Goal: Information Seeking & Learning: Learn about a topic

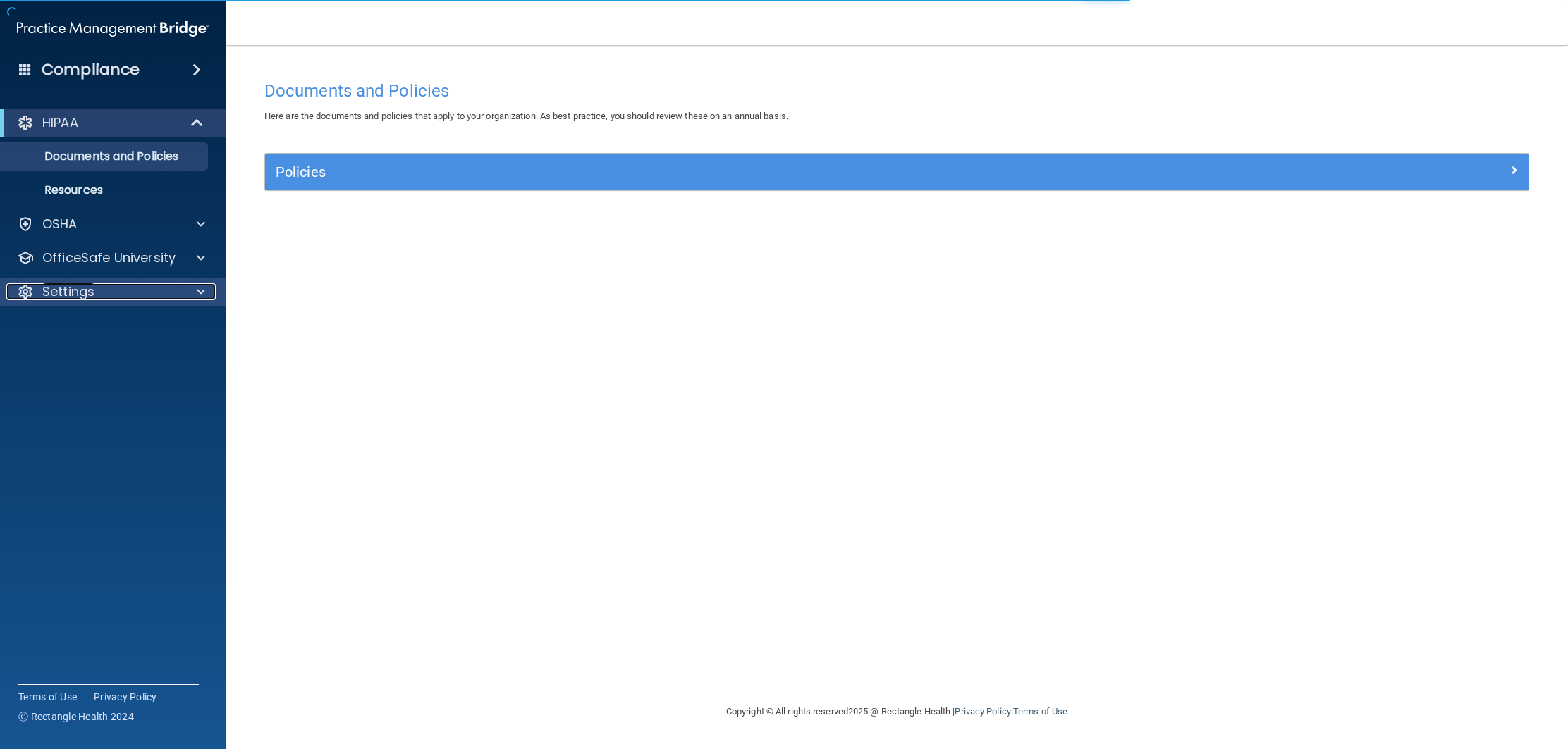
click at [150, 296] on div "Settings" at bounding box center [94, 291] width 175 height 17
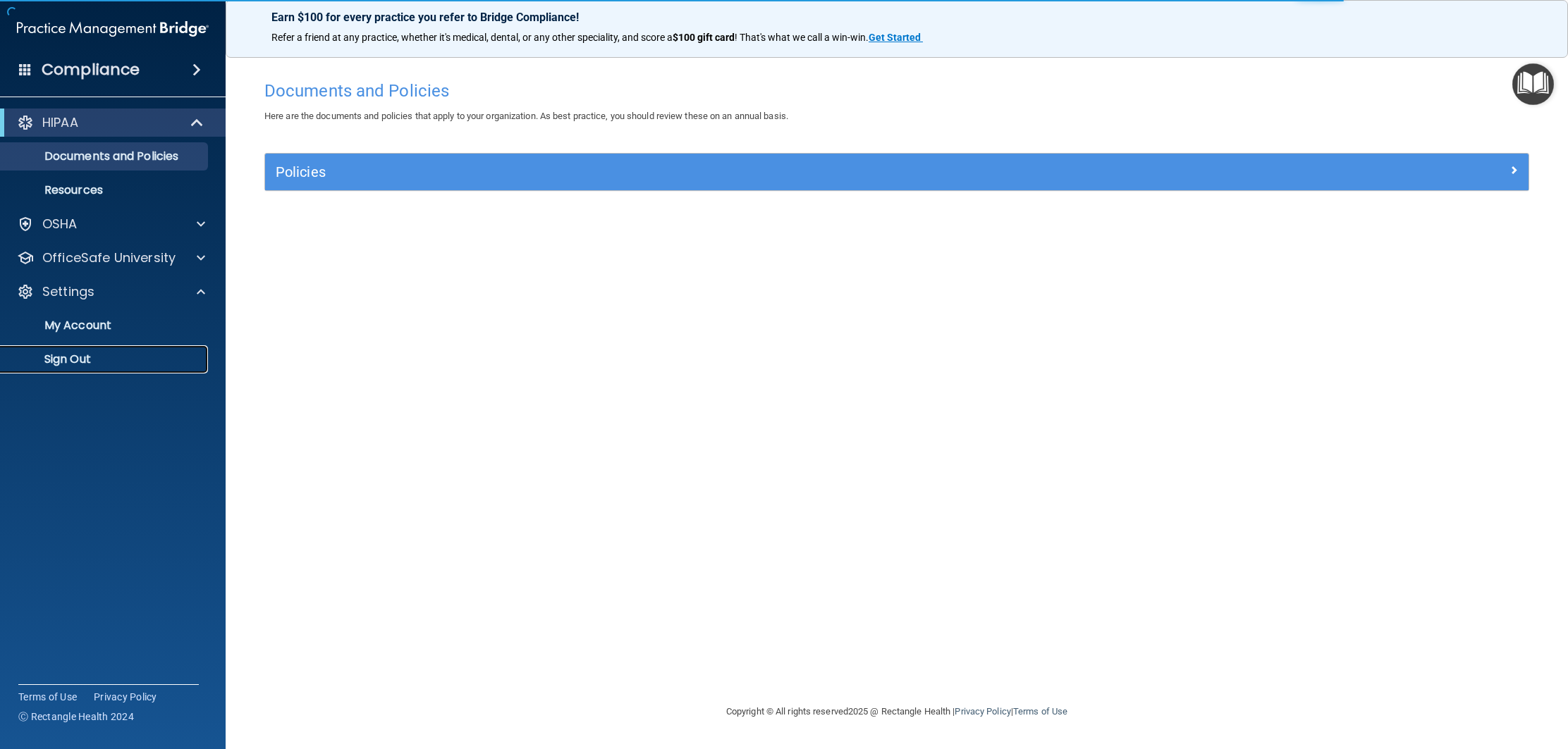
click at [87, 349] on link "Sign Out" at bounding box center [97, 359] width 222 height 28
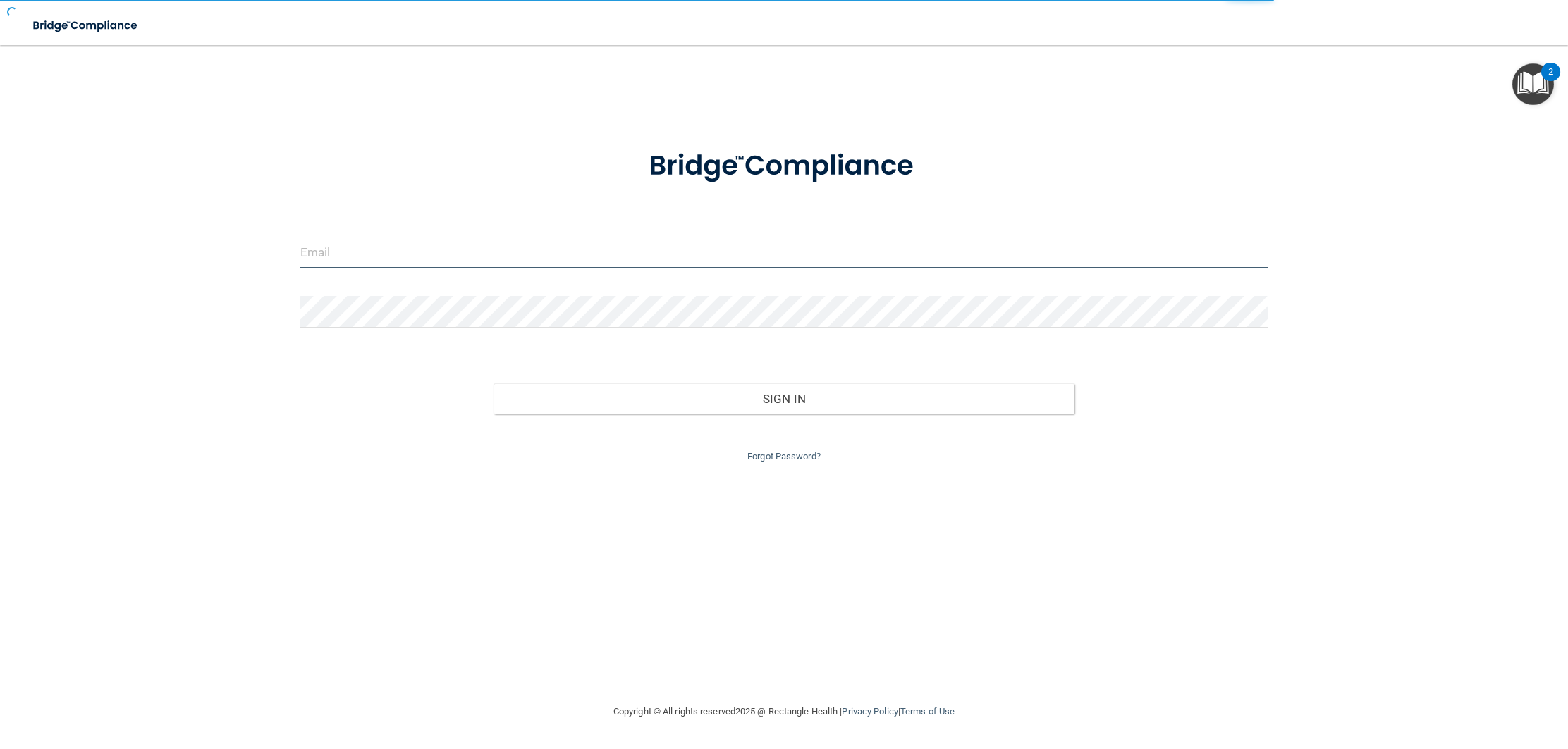
type input "natalie.cpdkids@gmail.com"
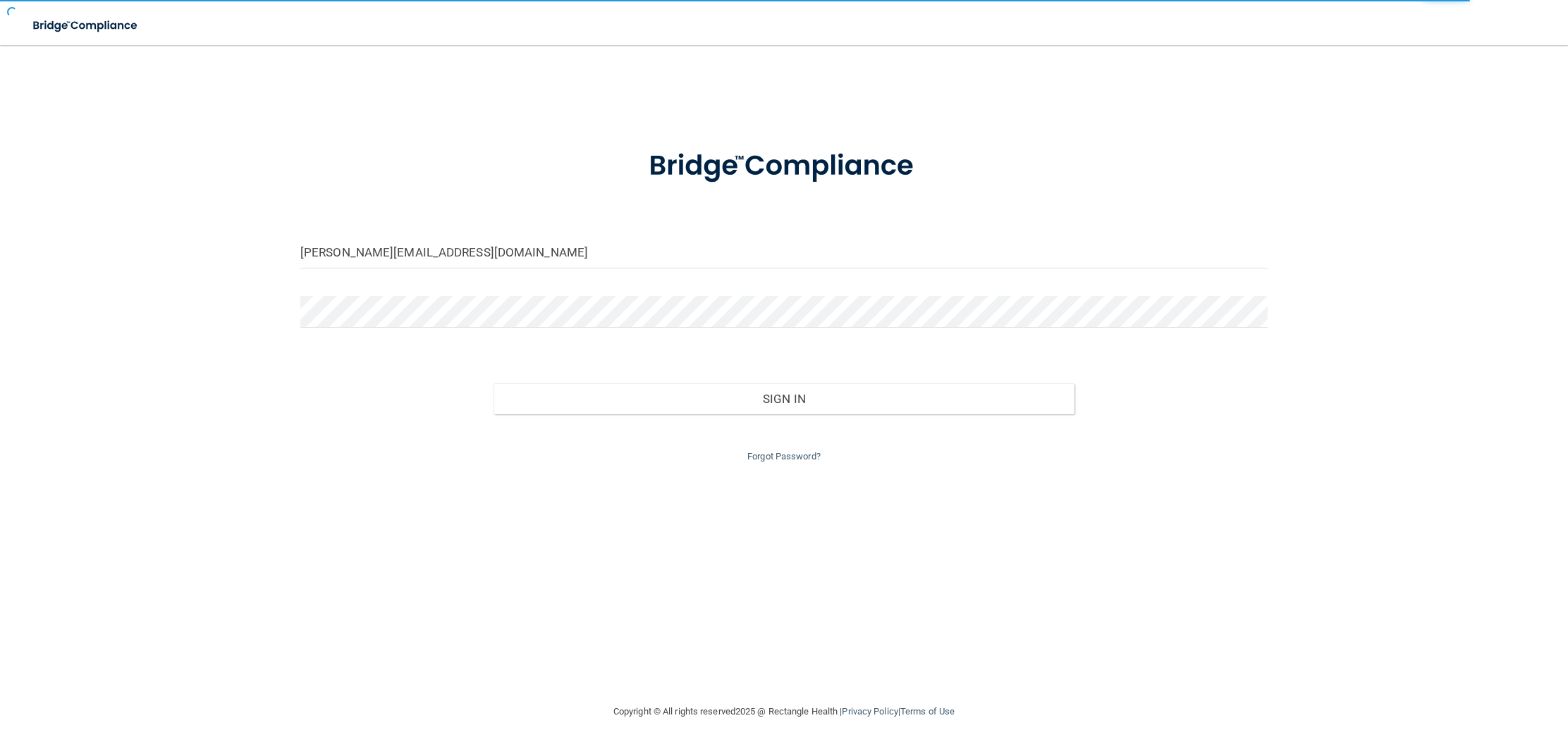
drag, startPoint x: 511, startPoint y: 284, endPoint x: 510, endPoint y: 262, distance: 22.0
click at [511, 283] on form "natalie.cpdkids@gmail.com Invalid email/password. You don't have permission to …" at bounding box center [784, 298] width 967 height 335
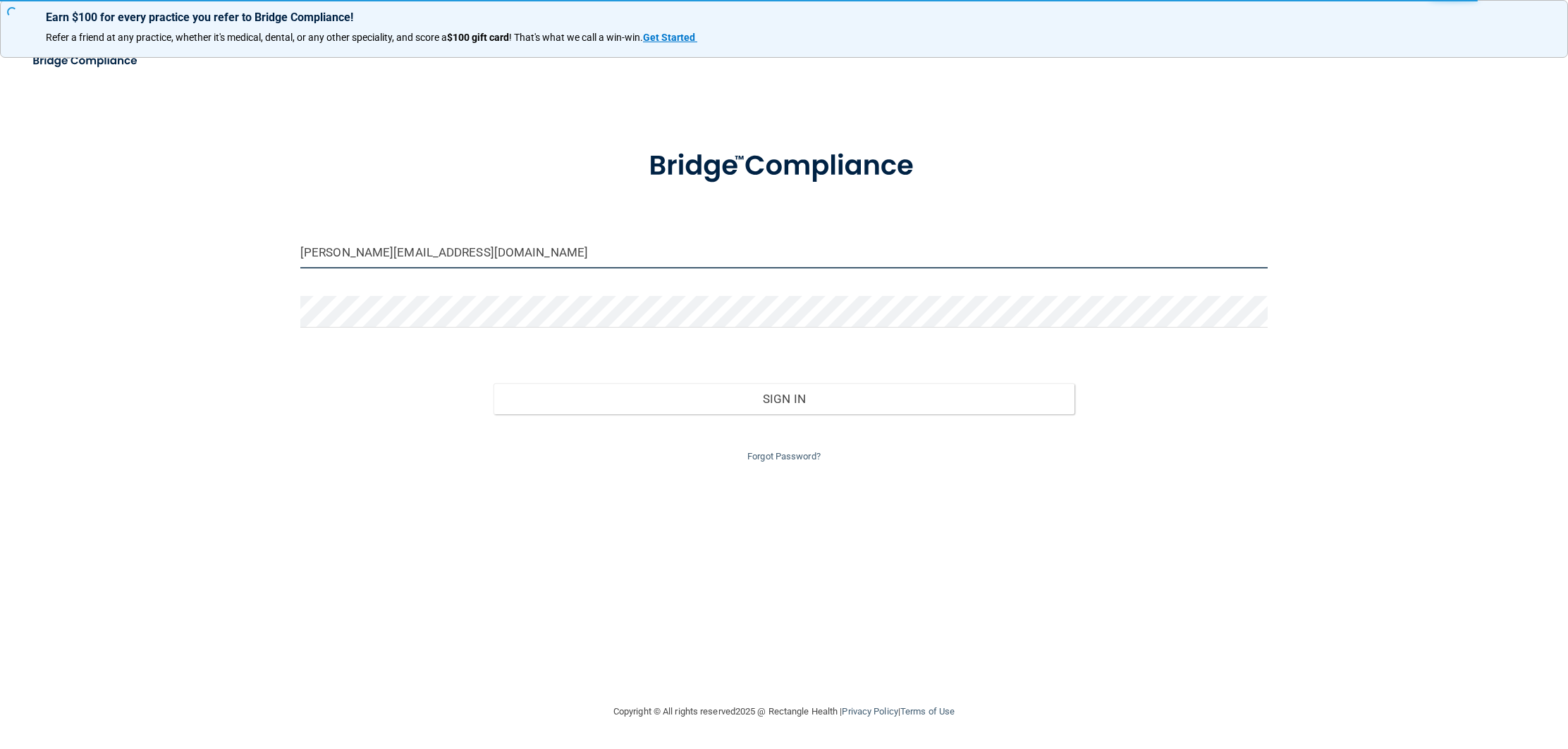
click at [510, 261] on input "natalie.cpdkids@gmail.com" at bounding box center [784, 253] width 967 height 32
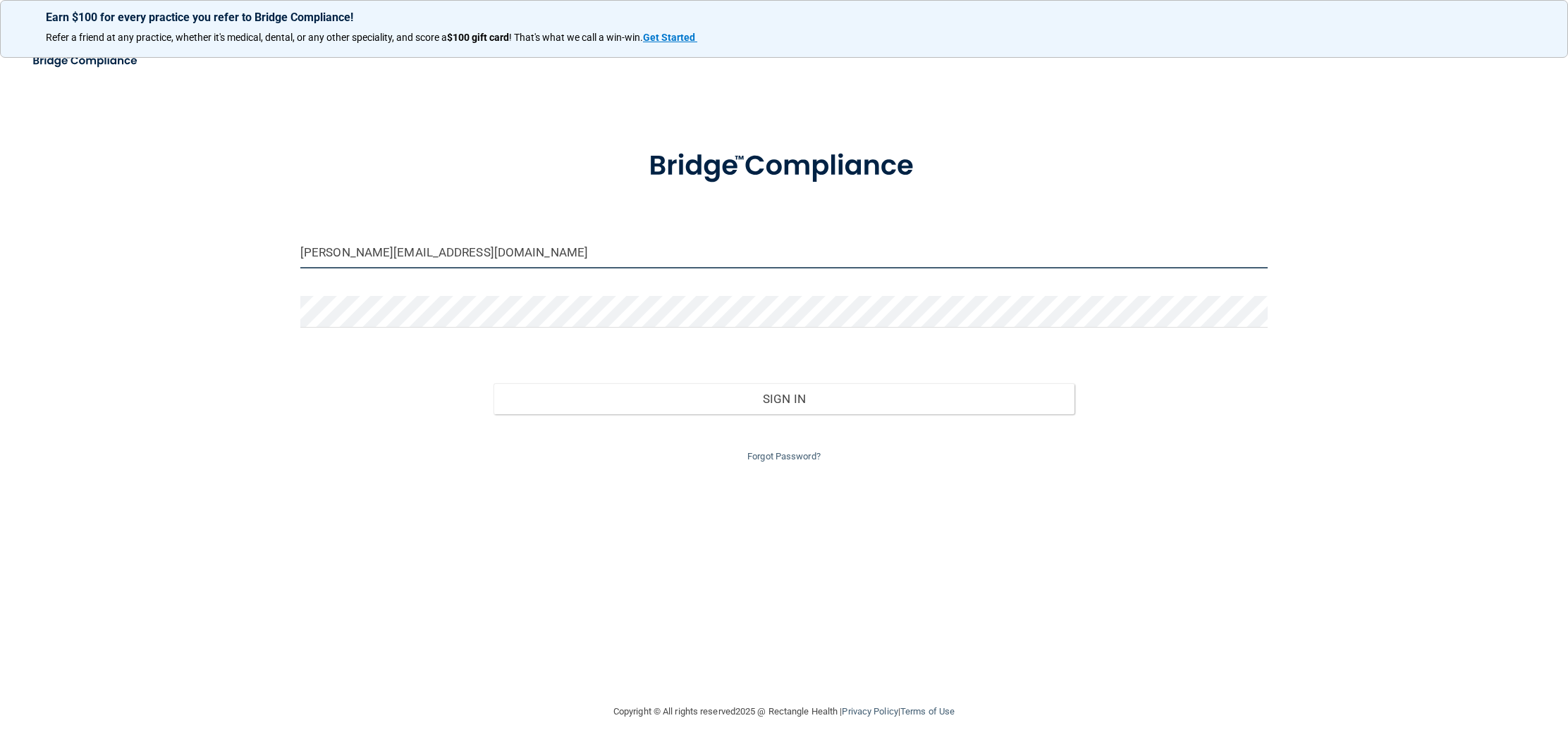
drag, startPoint x: 330, startPoint y: 251, endPoint x: 293, endPoint y: 251, distance: 37.0
click at [293, 251] on div "natalie.cpdkids@gmail.com" at bounding box center [784, 258] width 989 height 42
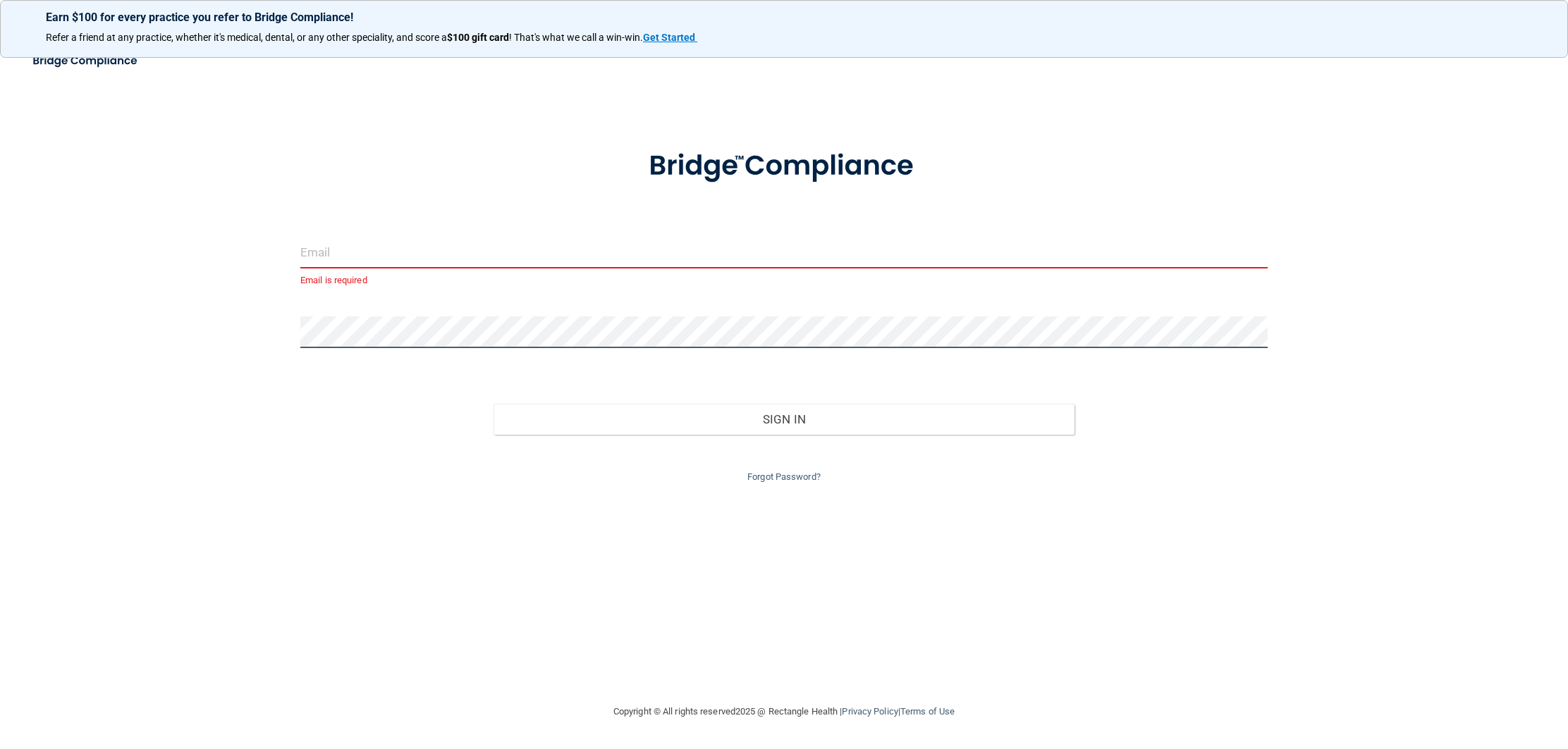
click at [277, 328] on div "Email is required Invalid email/password. You don't have permission to access t…" at bounding box center [784, 374] width 1511 height 630
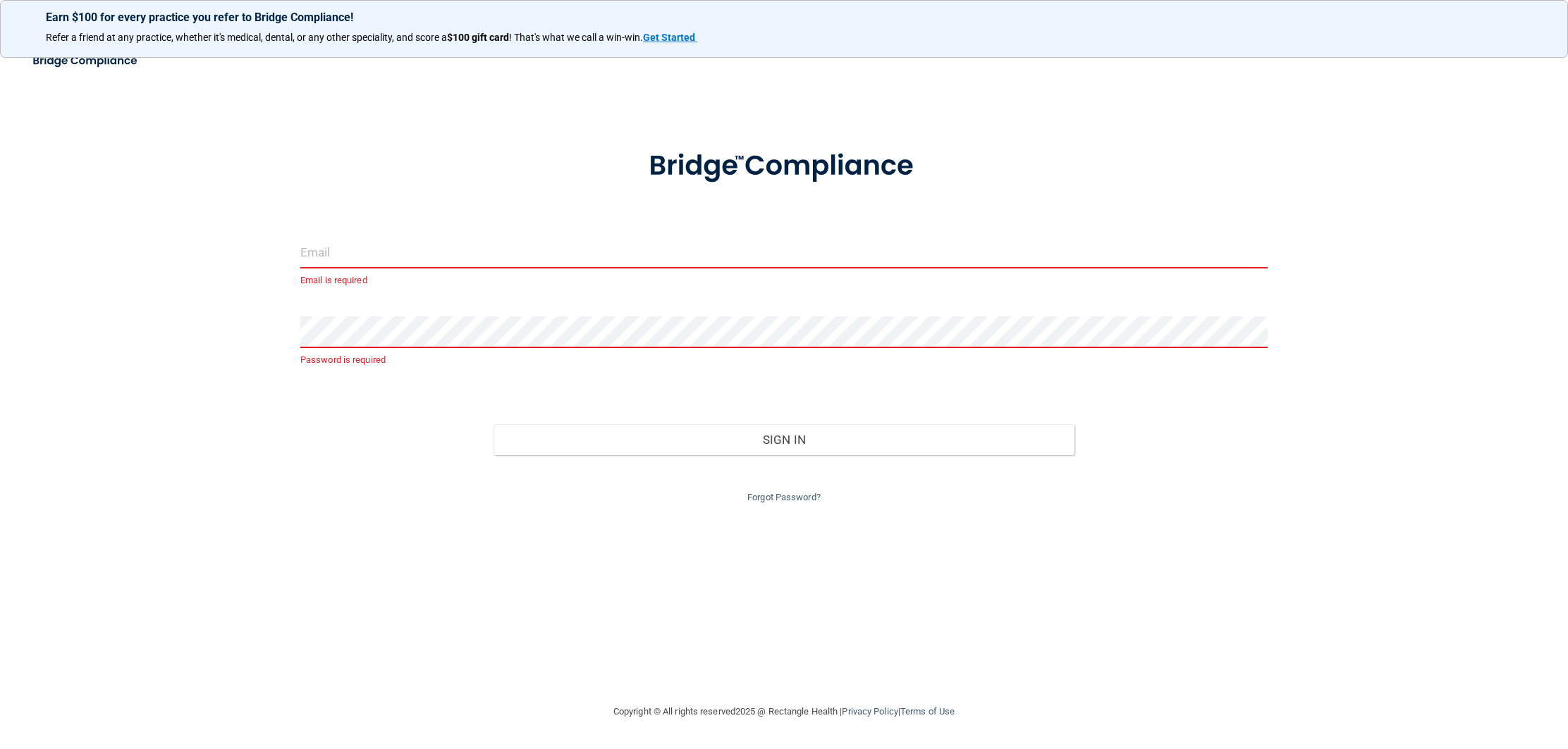
click at [393, 257] on input "email" at bounding box center [784, 253] width 967 height 32
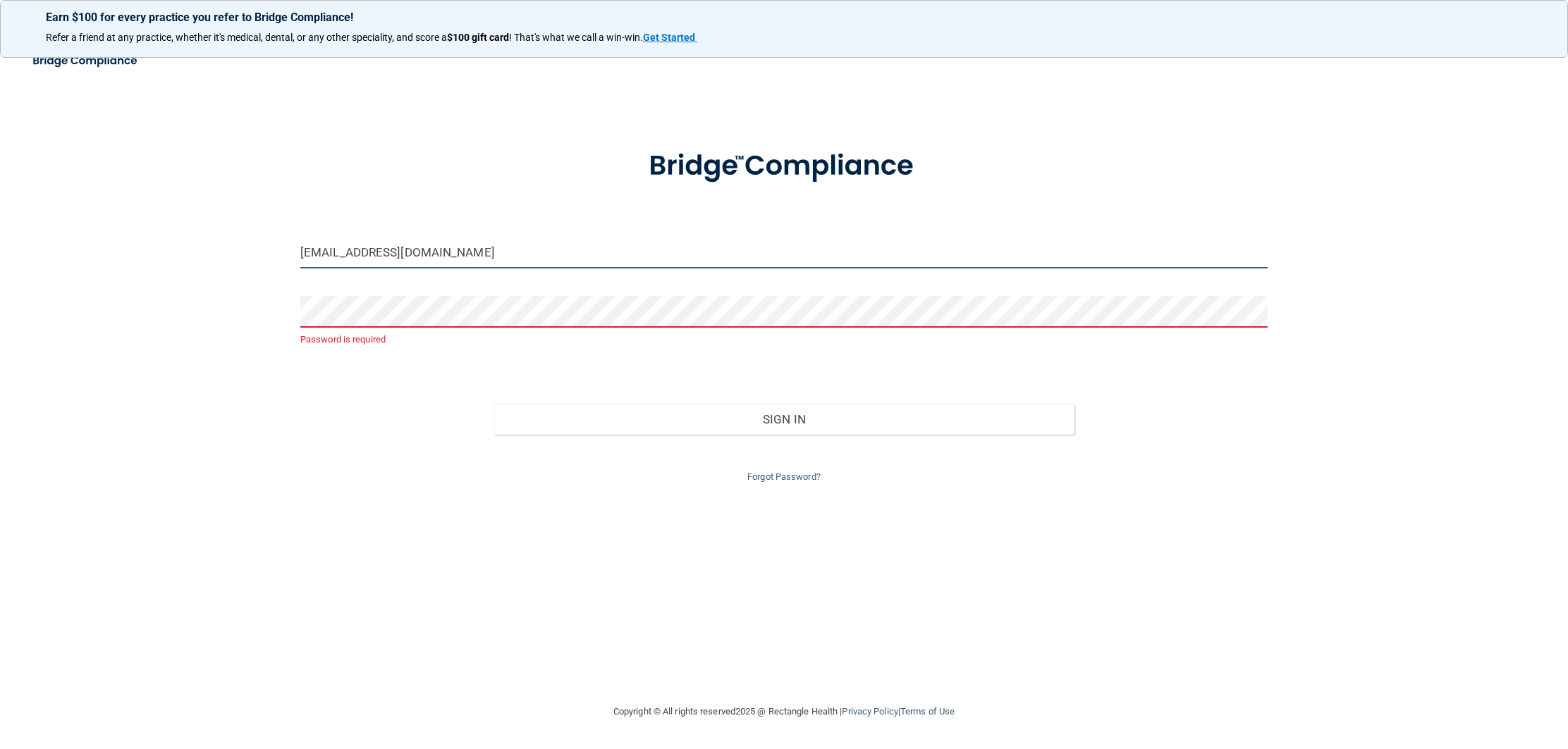
type input "[EMAIL_ADDRESS][DOMAIN_NAME]"
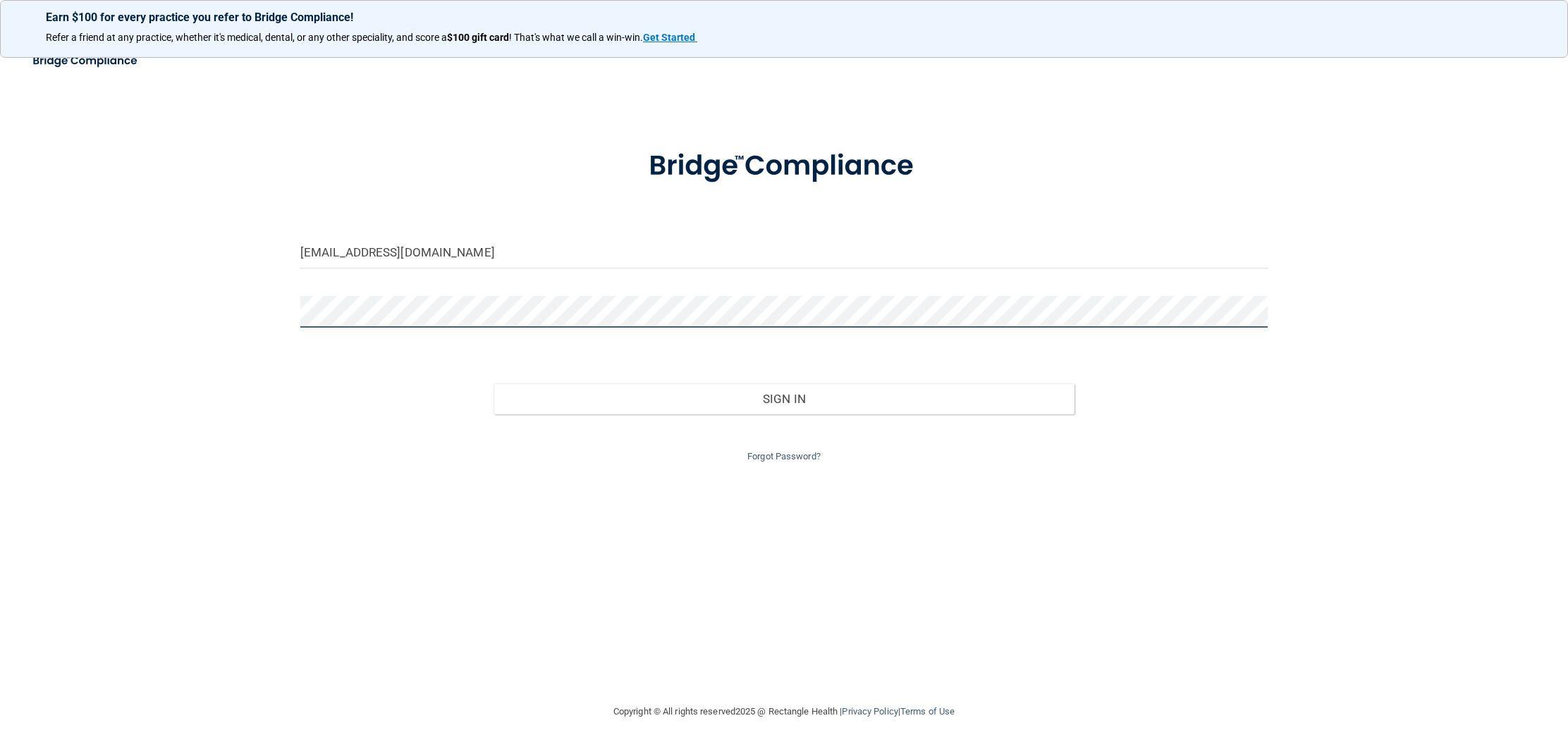
click at [494, 383] on button "Sign In" at bounding box center [783, 398] width 580 height 31
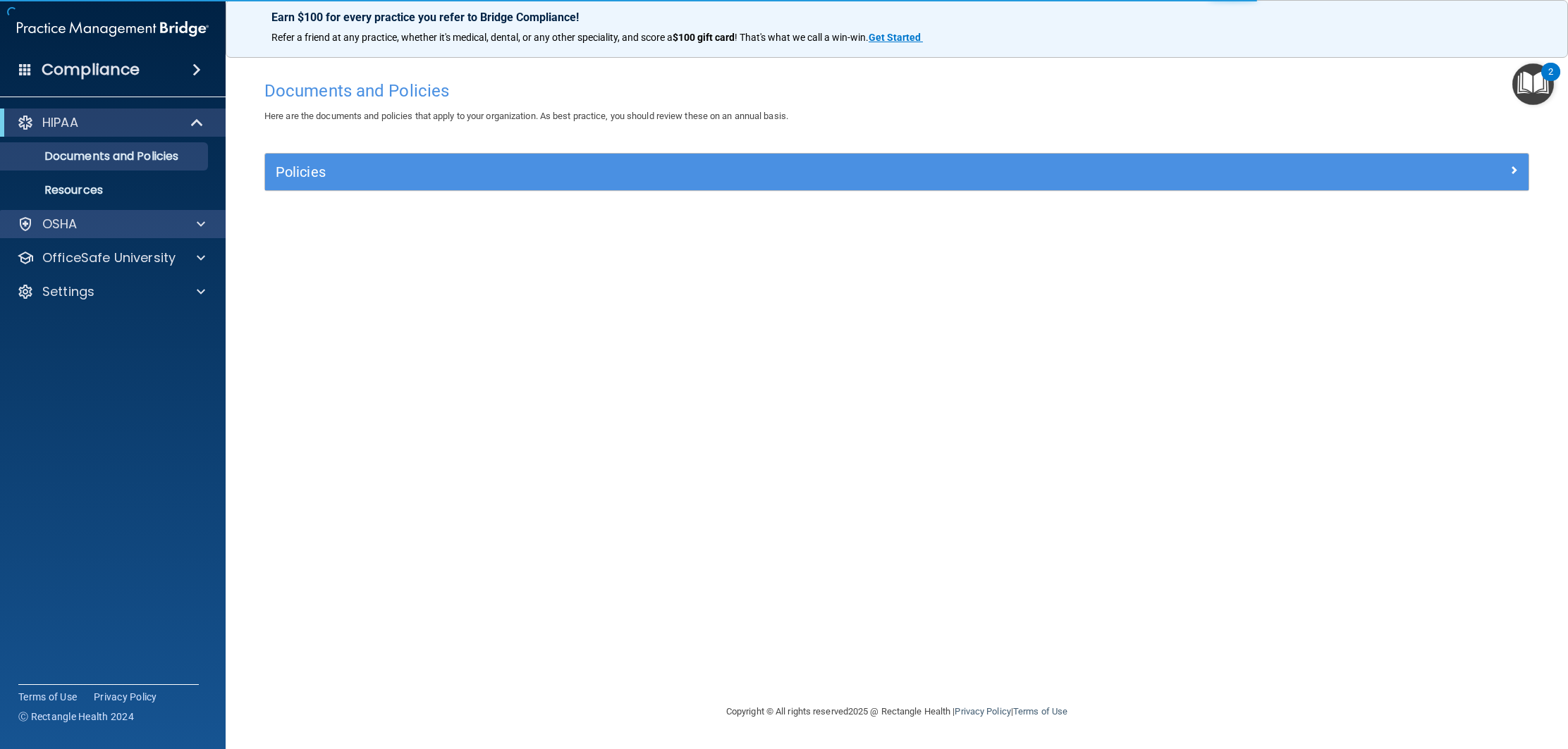
click at [192, 234] on div "OSHA" at bounding box center [113, 224] width 226 height 28
click at [210, 234] on div "OSHA" at bounding box center [113, 224] width 226 height 28
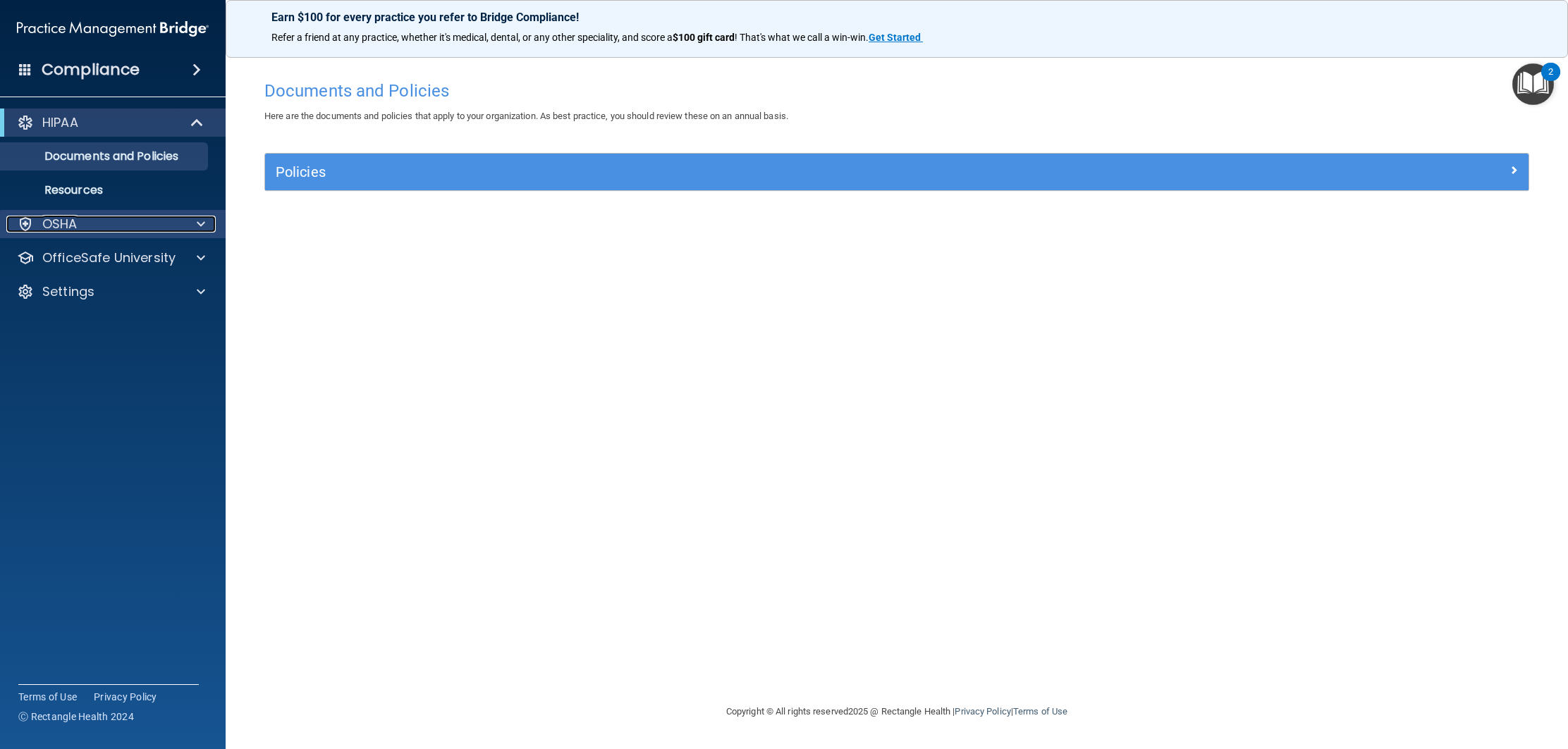
click at [203, 230] on span at bounding box center [201, 224] width 9 height 17
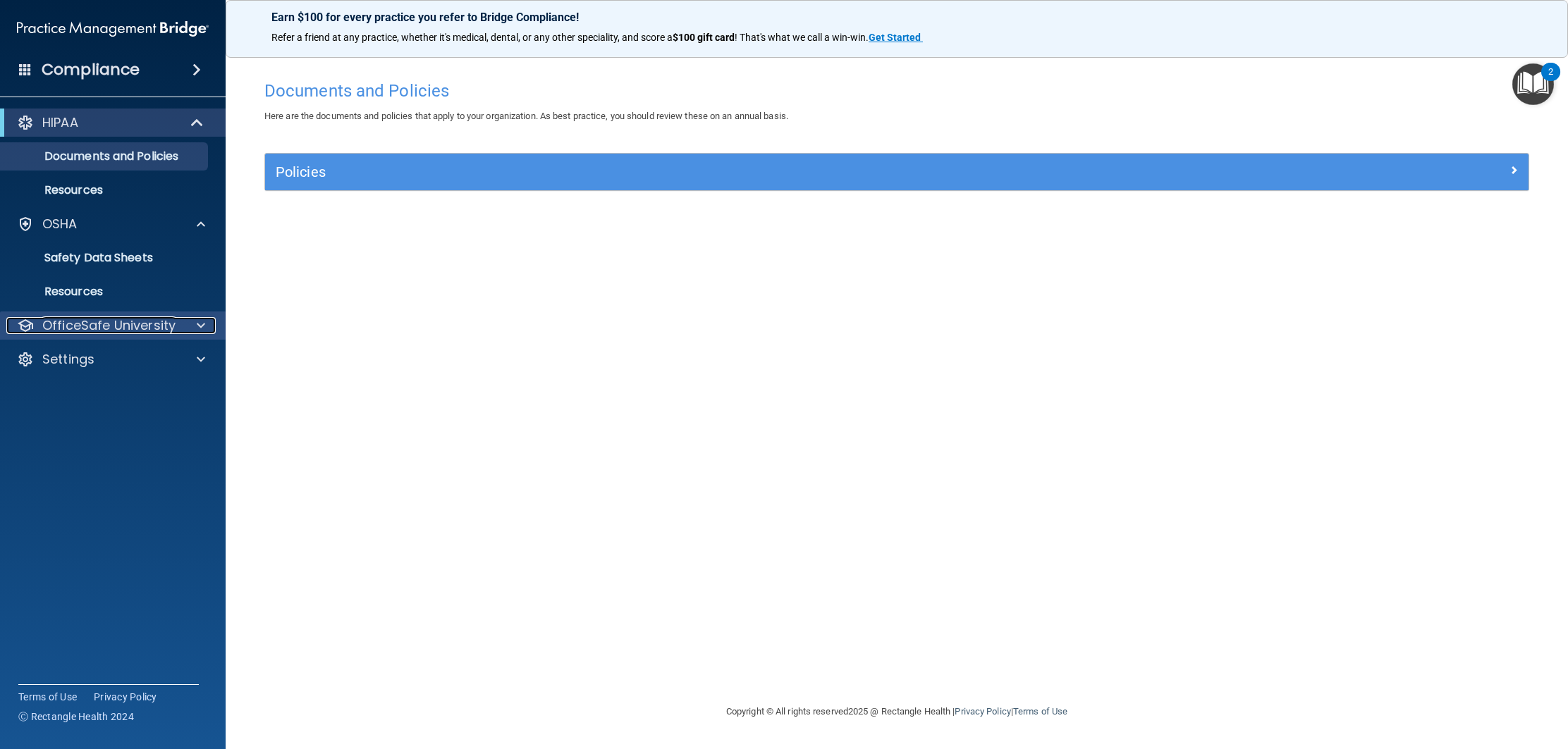
click at [171, 317] on p "OfficeSafe University" at bounding box center [109, 325] width 134 height 17
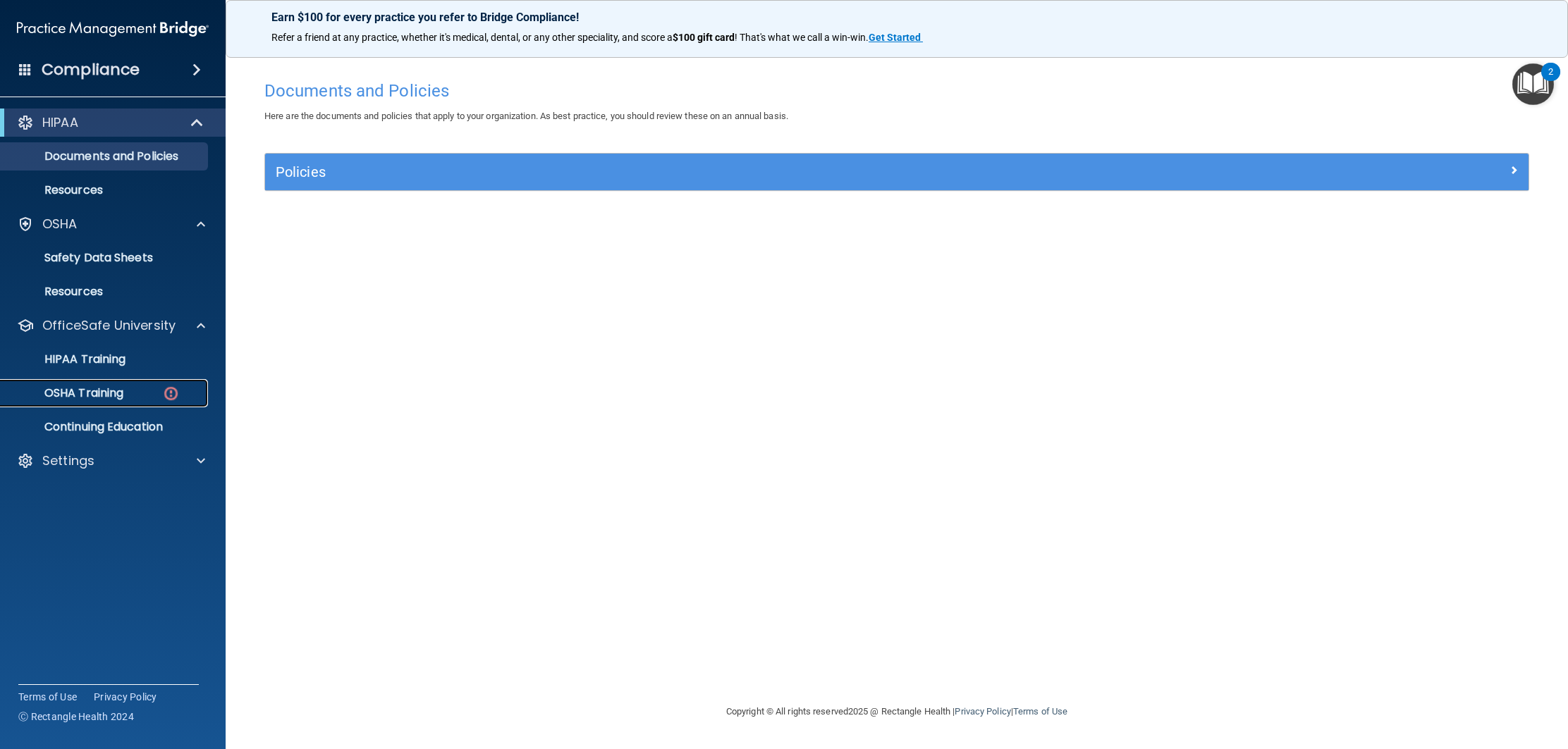
click at [164, 385] on img at bounding box center [171, 393] width 17 height 17
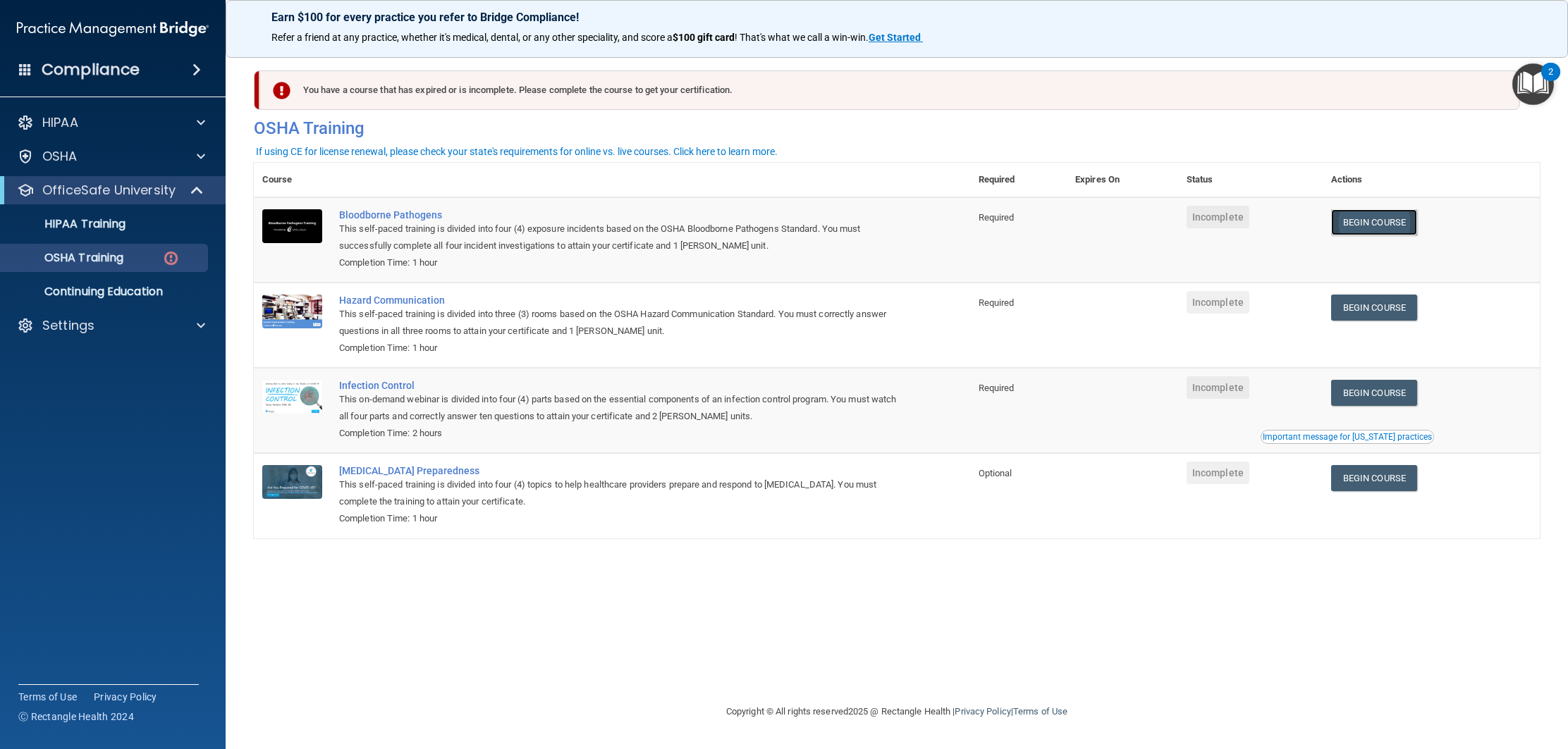
click at [1369, 221] on link "Begin Course" at bounding box center [1374, 222] width 86 height 26
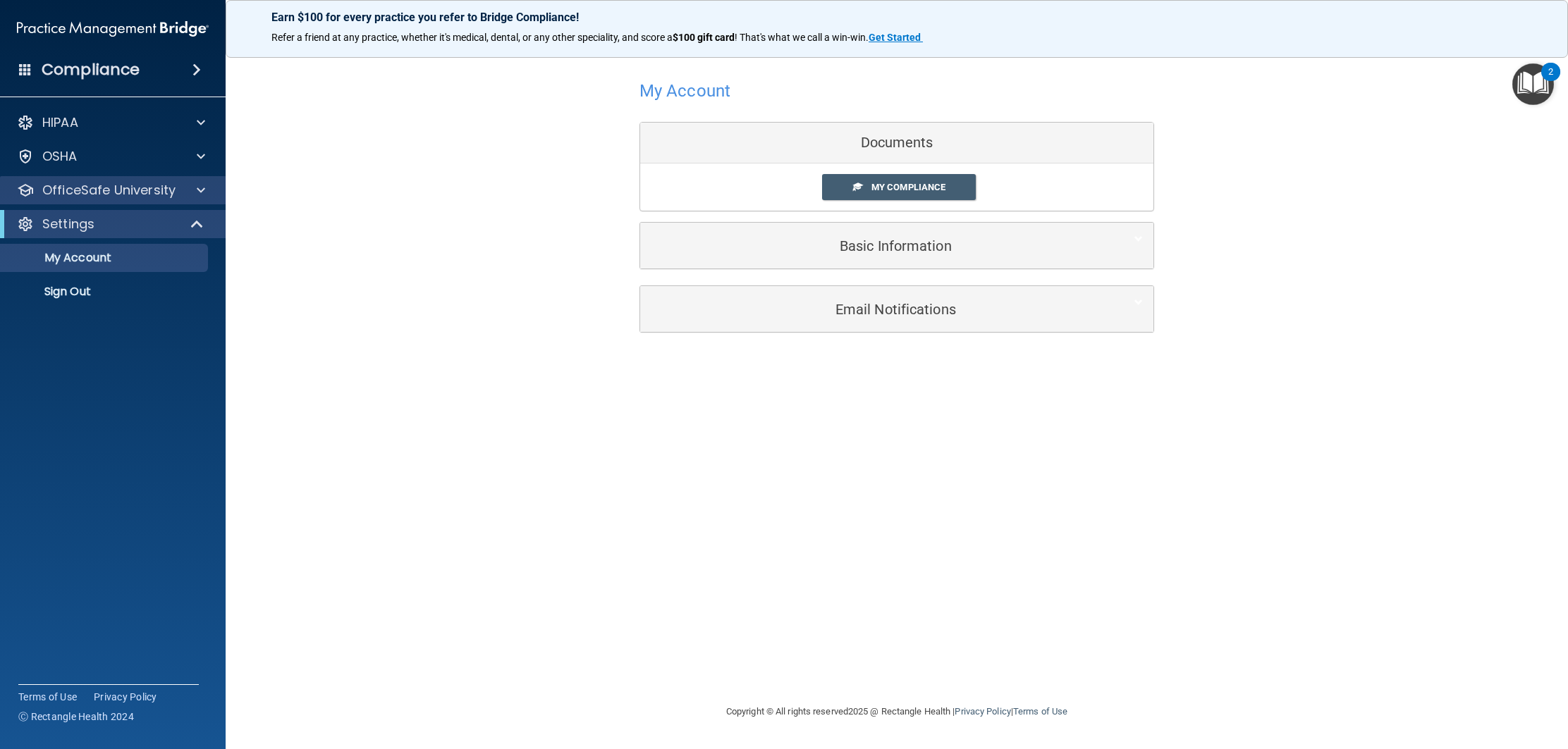
click at [194, 200] on div "OfficeSafe University" at bounding box center [113, 190] width 226 height 28
click at [199, 198] on span at bounding box center [201, 190] width 9 height 17
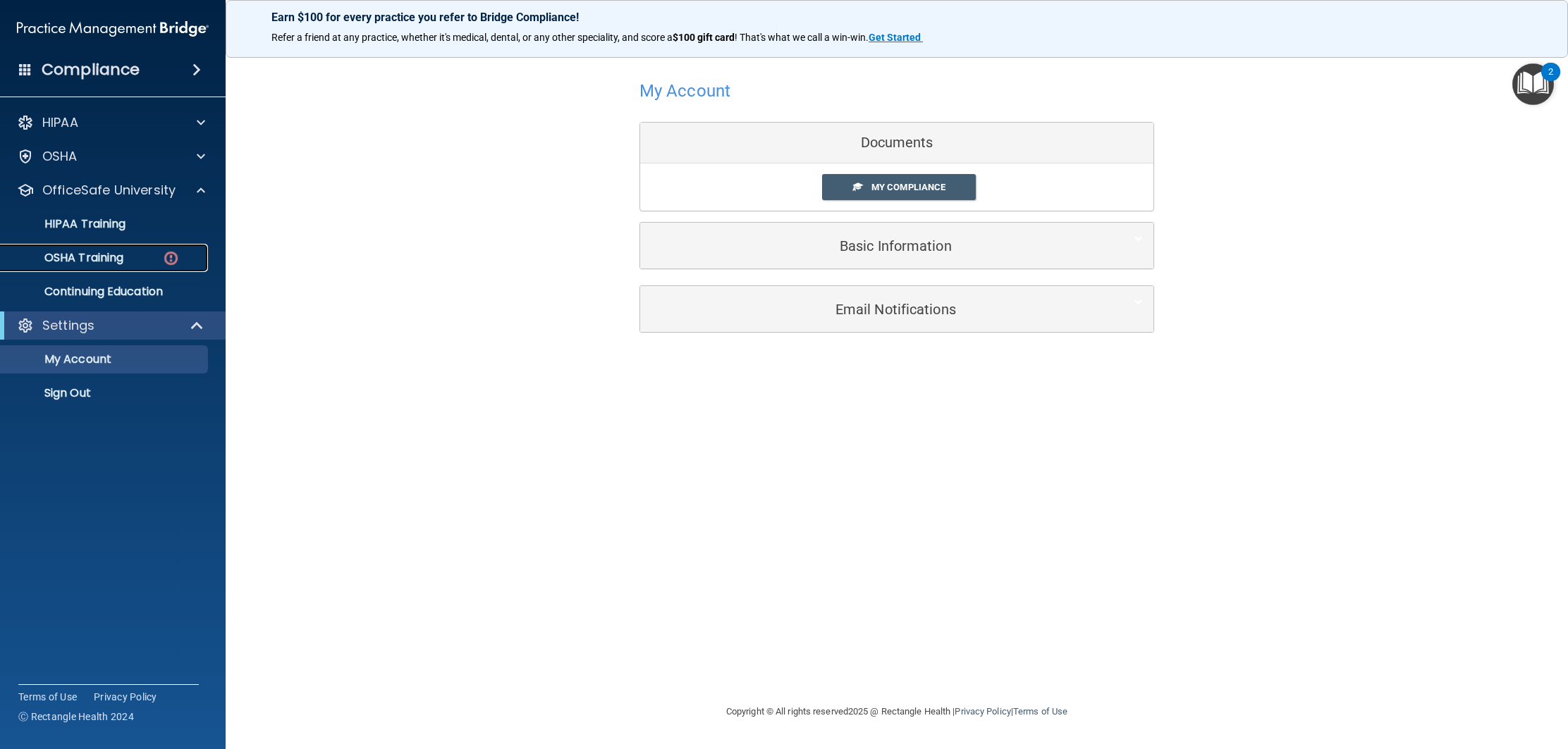
click at [186, 254] on div "OSHA Training" at bounding box center [105, 258] width 192 height 14
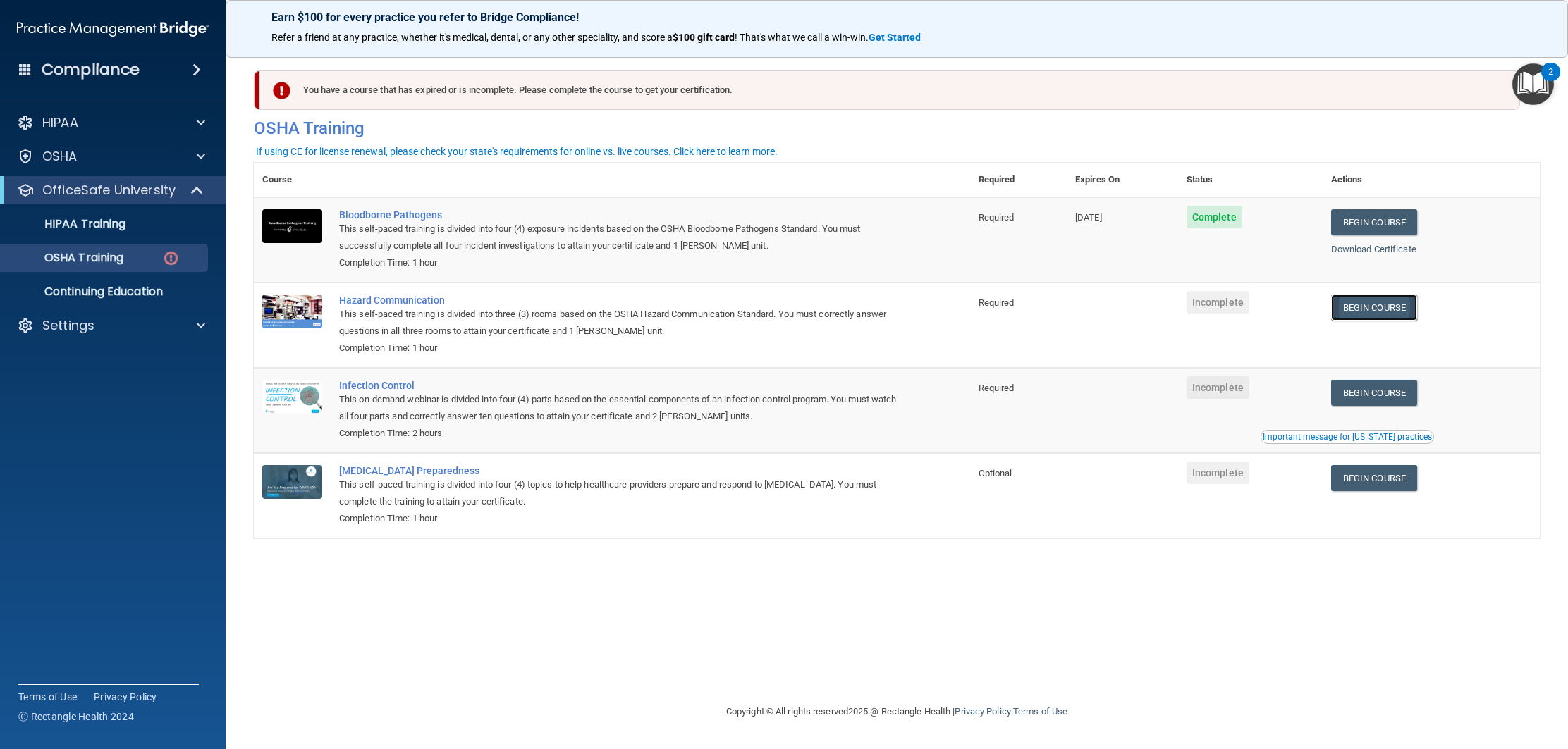
click at [1368, 308] on link "Begin Course" at bounding box center [1374, 308] width 86 height 26
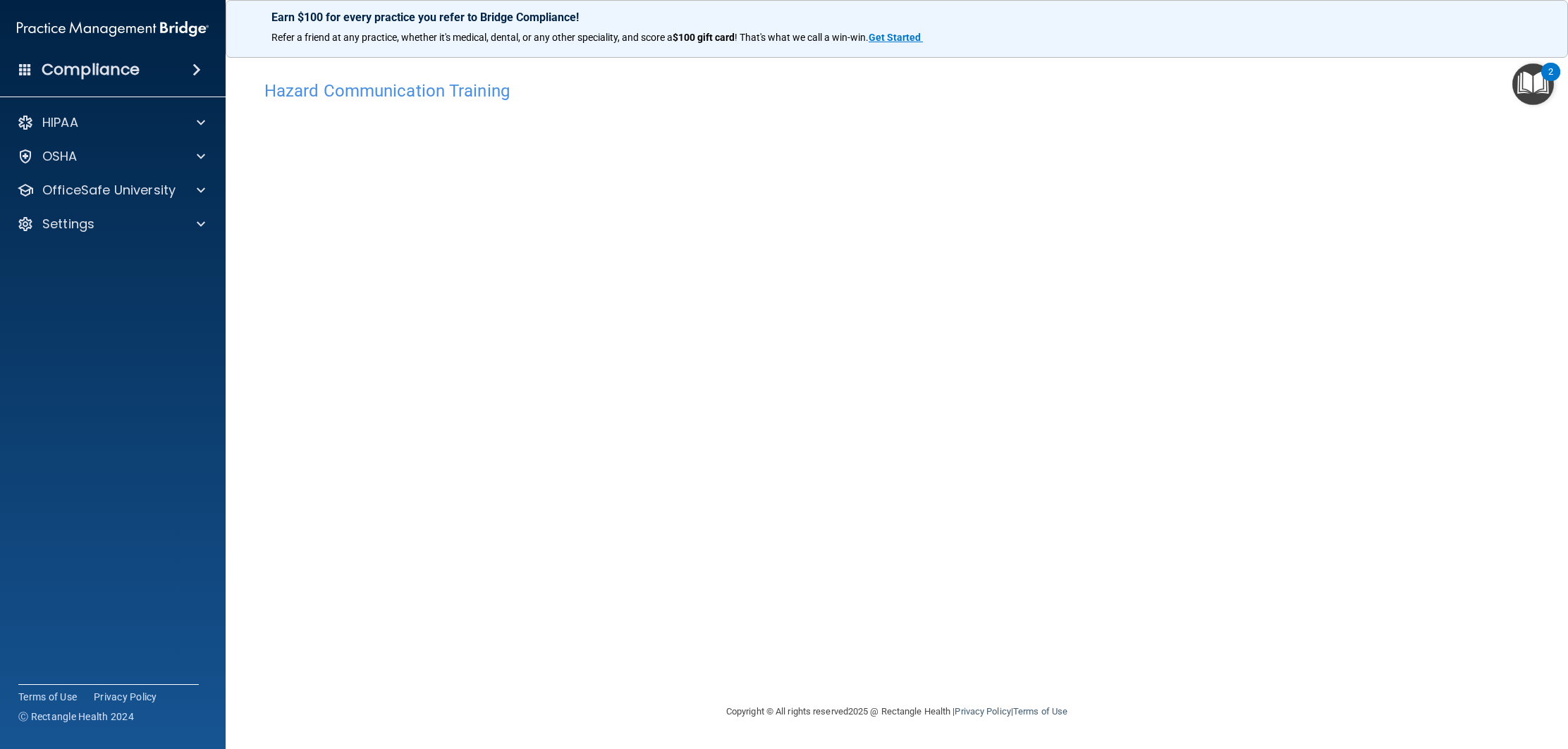
click at [1540, 87] on img "Open Resource Center, 2 new notifications" at bounding box center [1532, 83] width 41 height 41
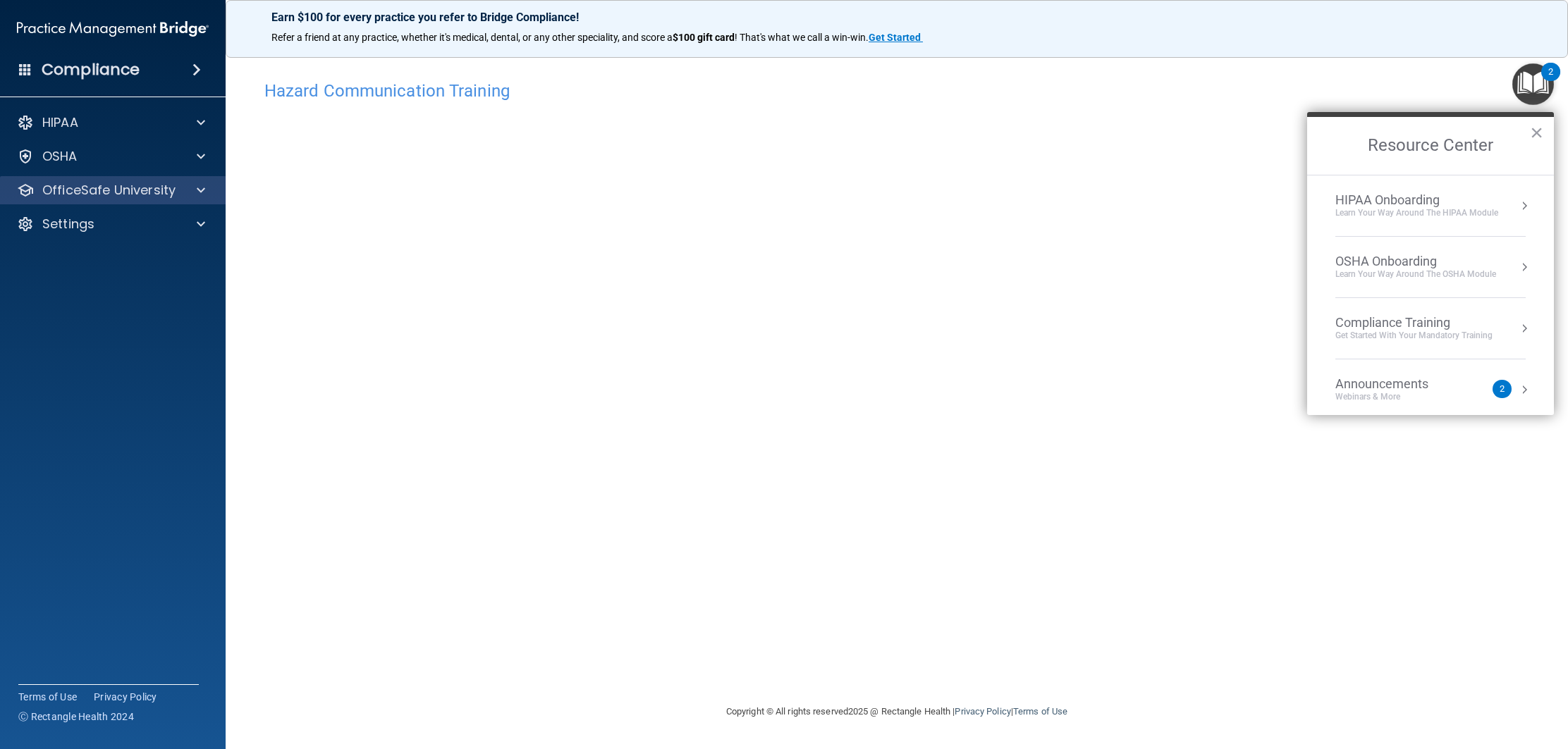
click at [190, 179] on div "OfficeSafe University" at bounding box center [113, 190] width 226 height 28
click at [195, 184] on div at bounding box center [199, 190] width 36 height 17
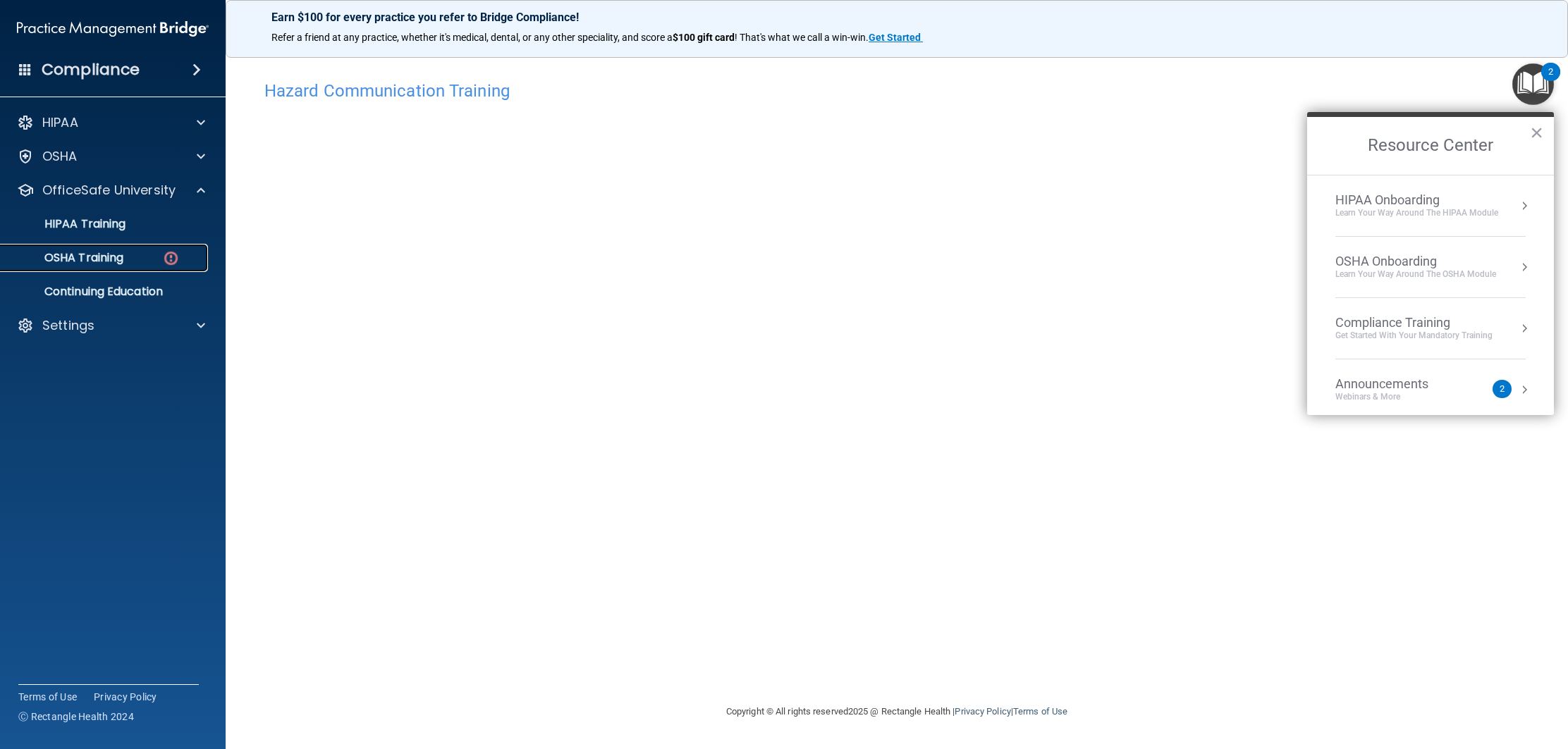
click at [168, 245] on link "OSHA Training" at bounding box center [97, 258] width 222 height 28
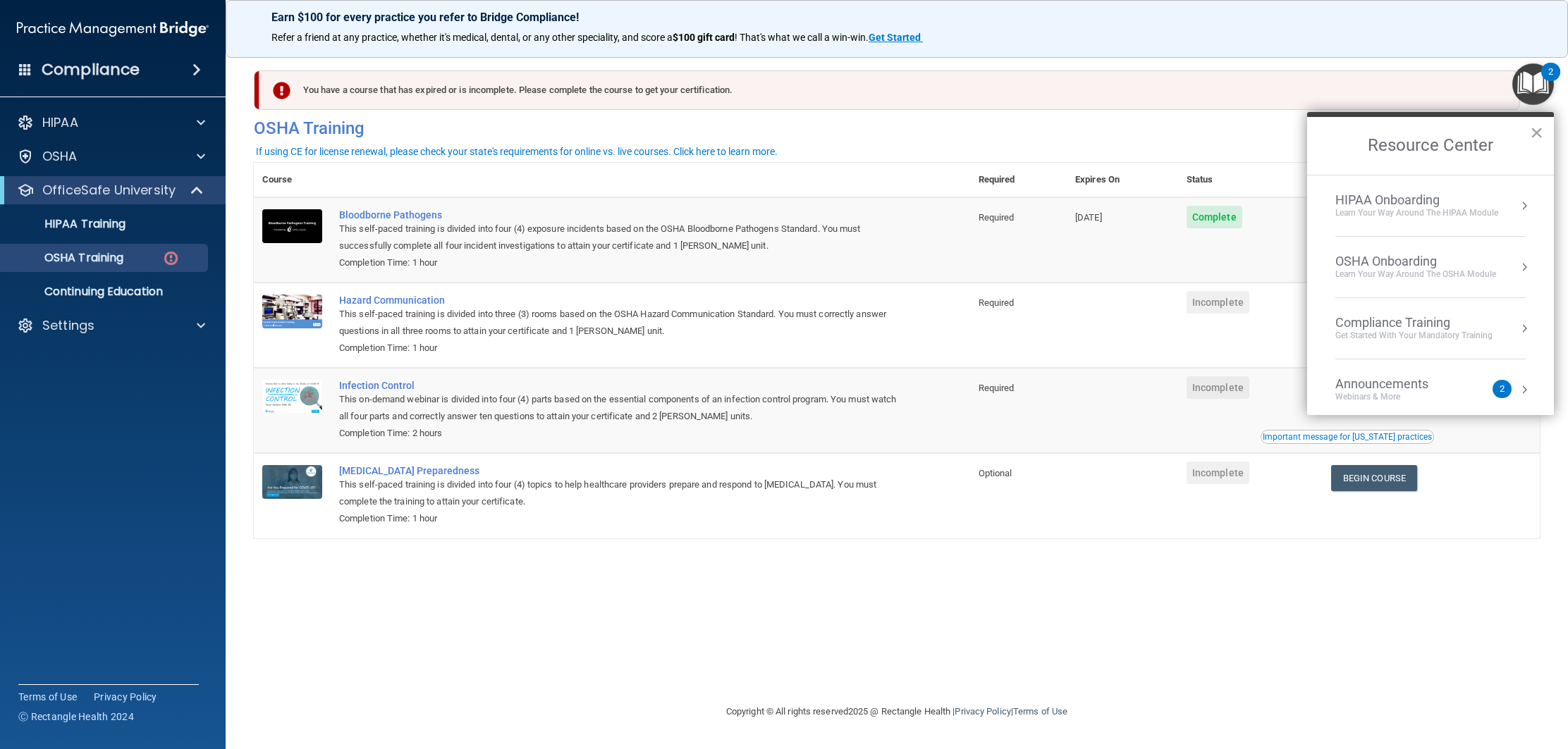
click at [1533, 76] on img "Open Resource Center, 2 new notifications" at bounding box center [1532, 83] width 41 height 41
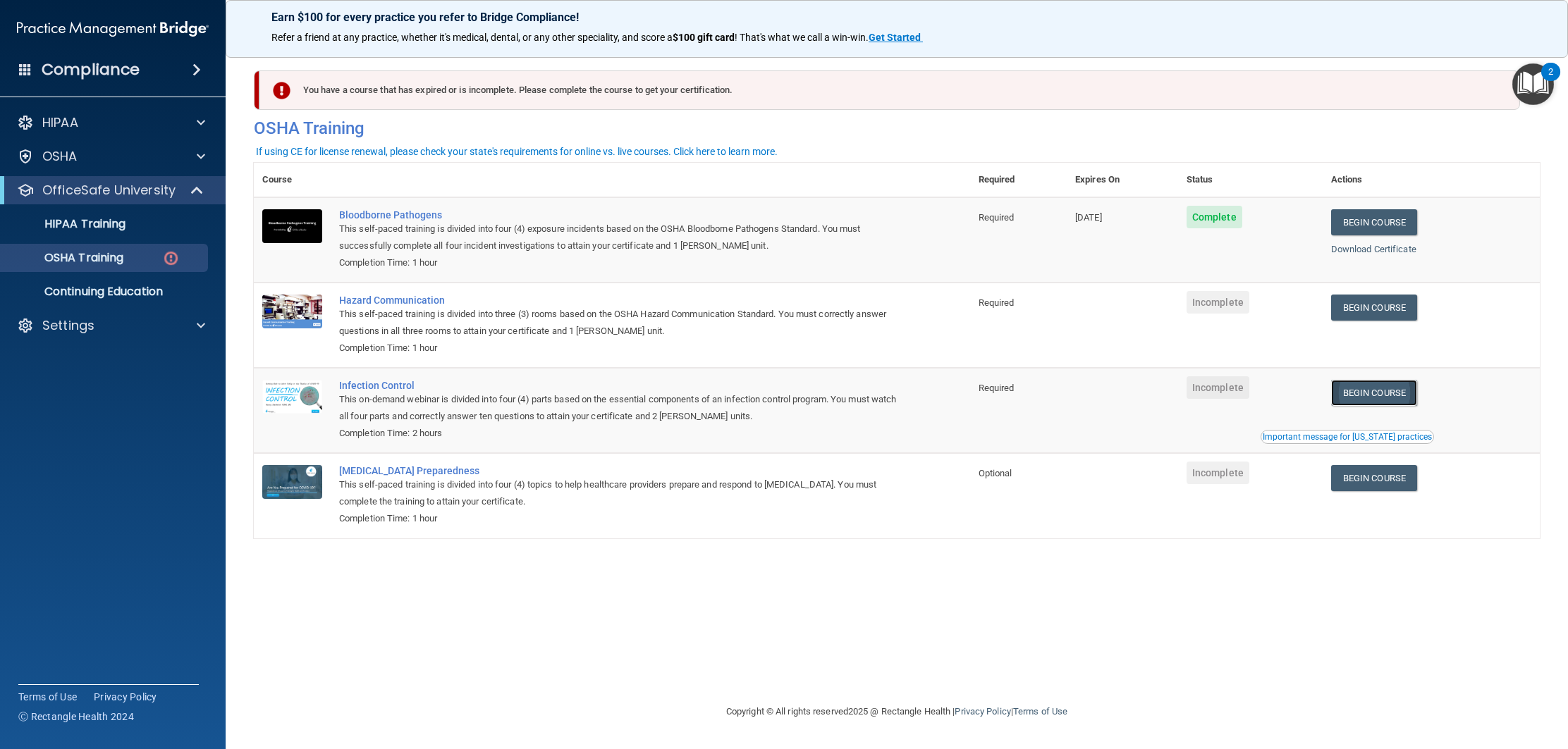
click at [1415, 388] on link "Begin Course" at bounding box center [1374, 393] width 86 height 26
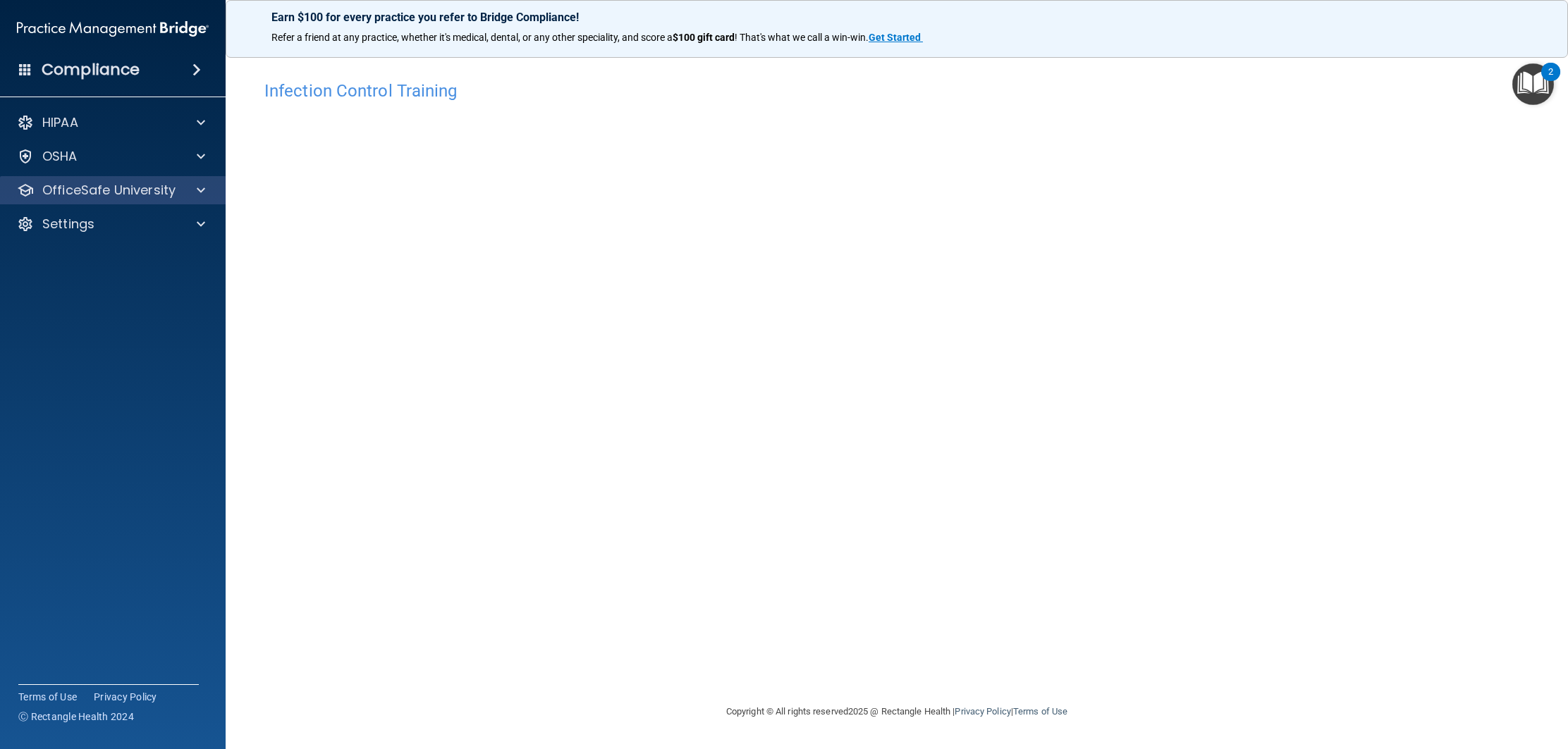
click at [197, 200] on div "OfficeSafe University" at bounding box center [113, 190] width 226 height 28
click at [199, 205] on div "HIPAA Documents and Policies Report an Incident Business Associates Emergency P…" at bounding box center [113, 176] width 226 height 147
click at [208, 199] on div "OfficeSafe University" at bounding box center [113, 190] width 226 height 28
click at [194, 200] on div "OfficeSafe University" at bounding box center [113, 190] width 226 height 28
click at [170, 197] on p "OfficeSafe University" at bounding box center [109, 190] width 134 height 17
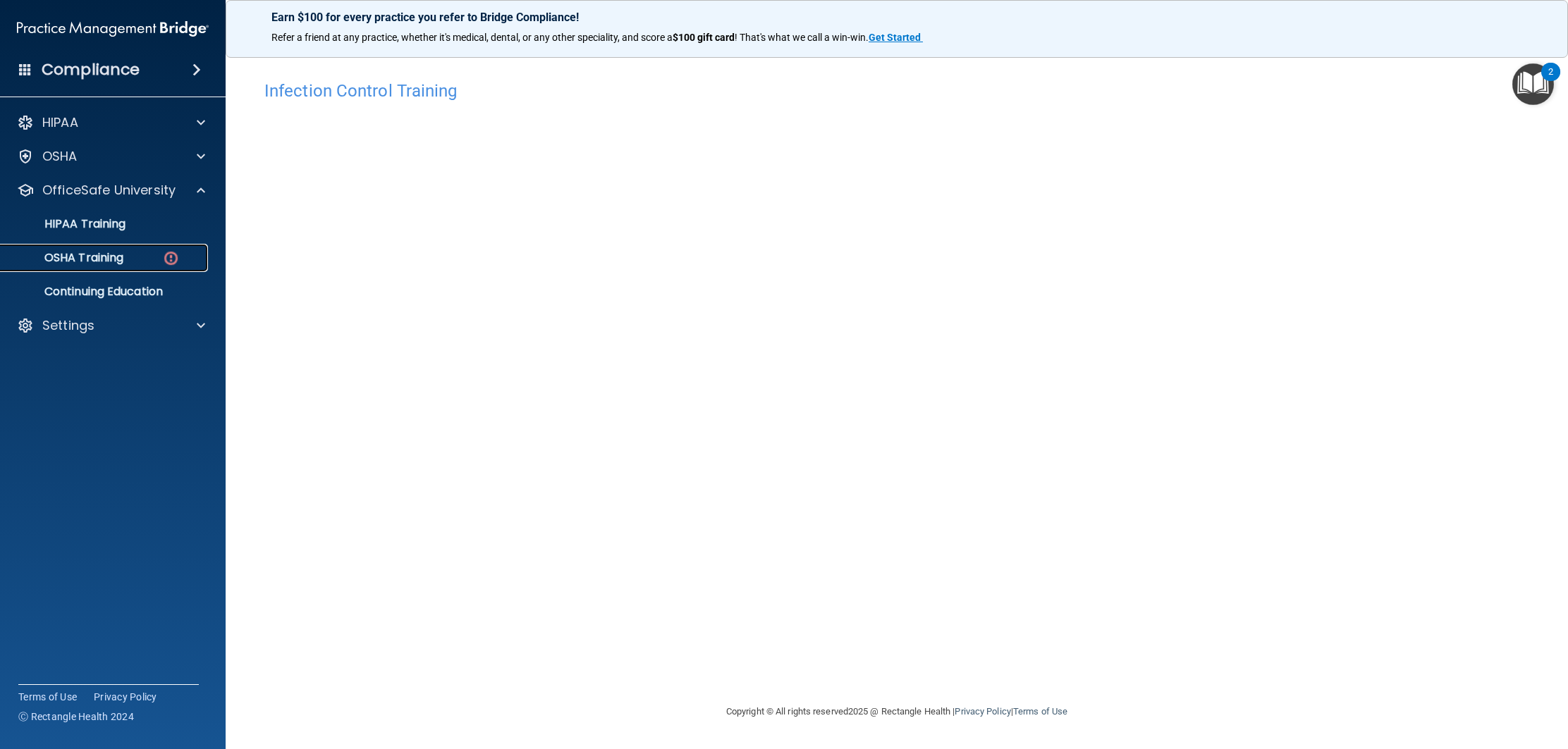
click at [165, 253] on img at bounding box center [171, 258] width 17 height 17
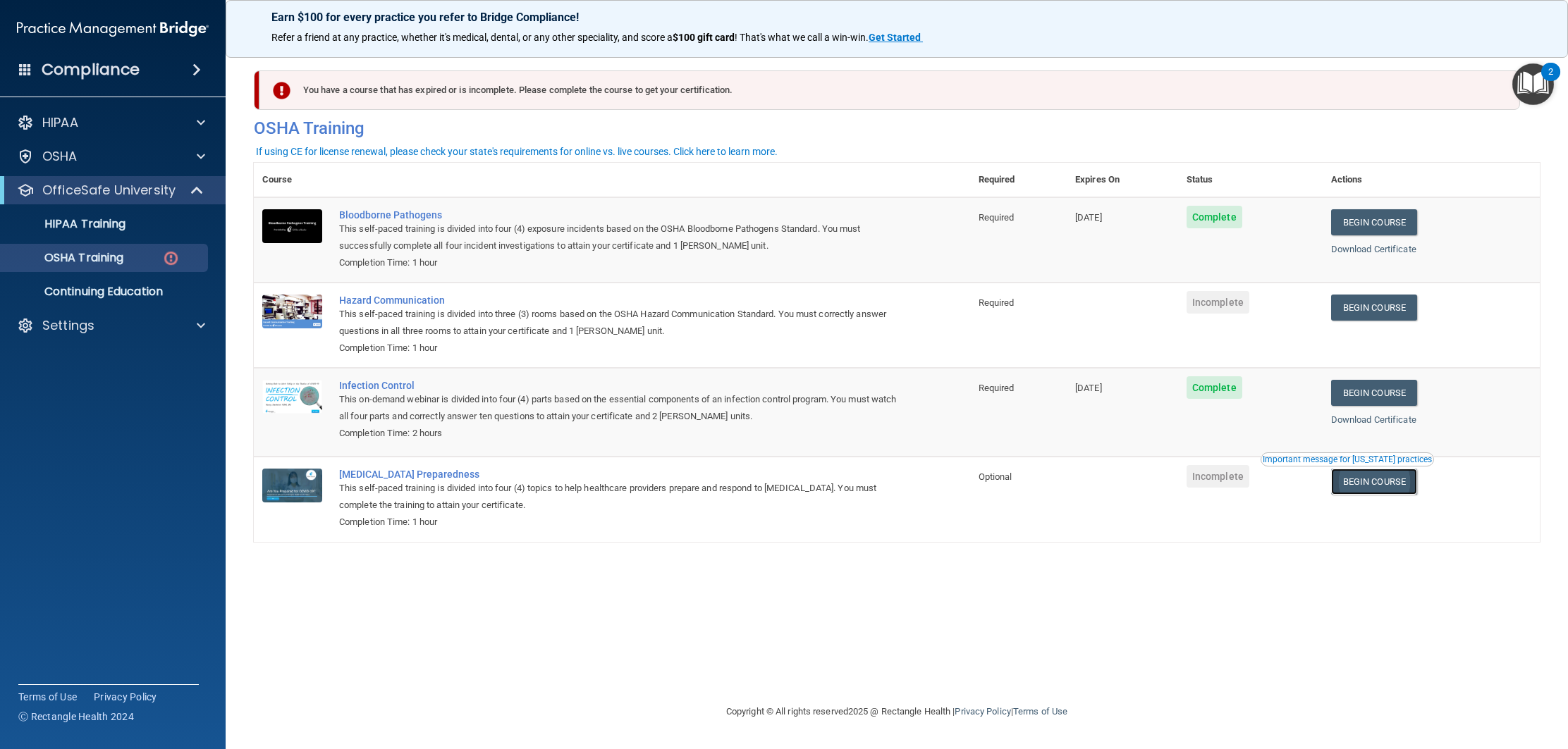
click at [1408, 478] on link "Begin Course" at bounding box center [1374, 482] width 86 height 26
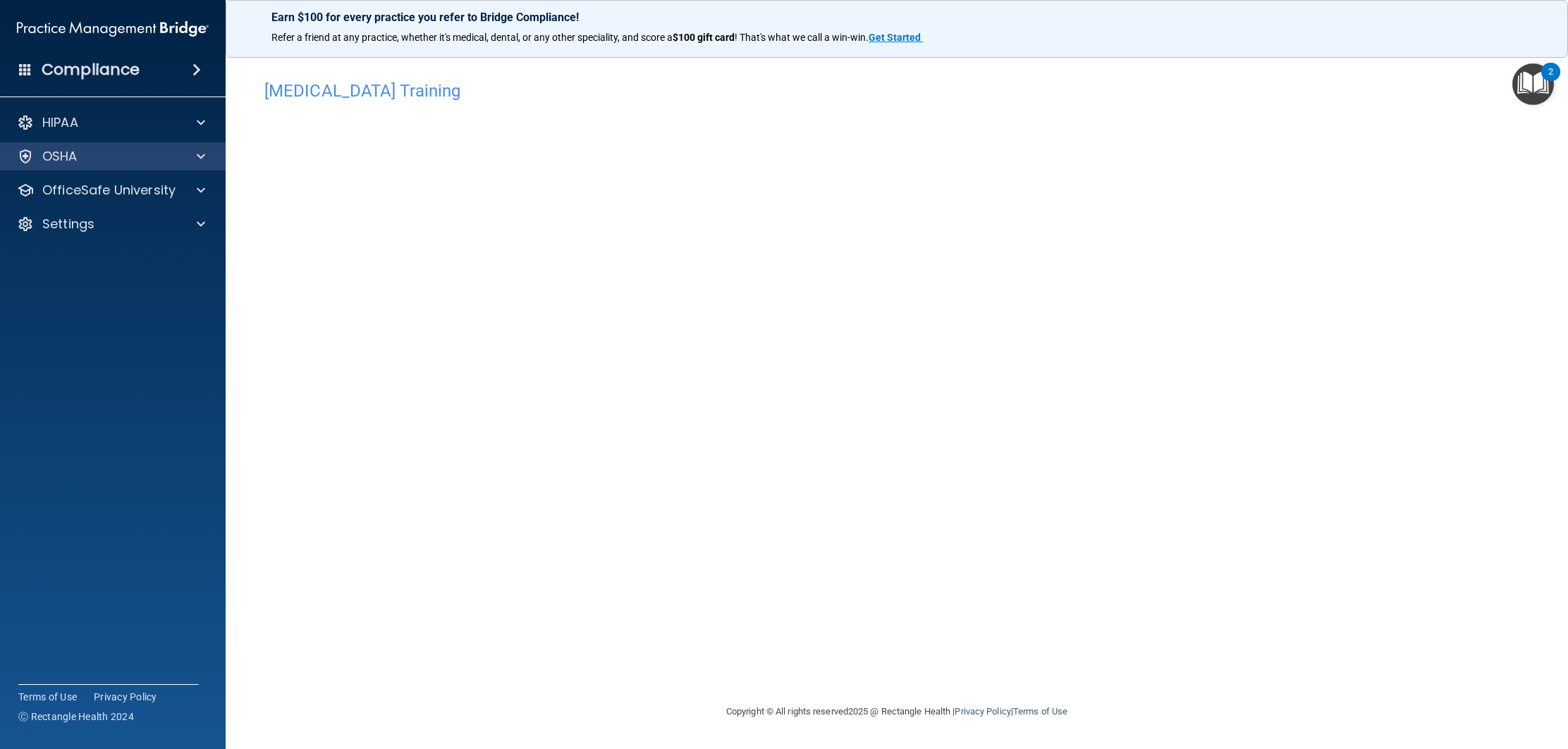
click at [184, 167] on div "OSHA" at bounding box center [113, 156] width 226 height 28
click at [184, 194] on div at bounding box center [199, 190] width 36 height 17
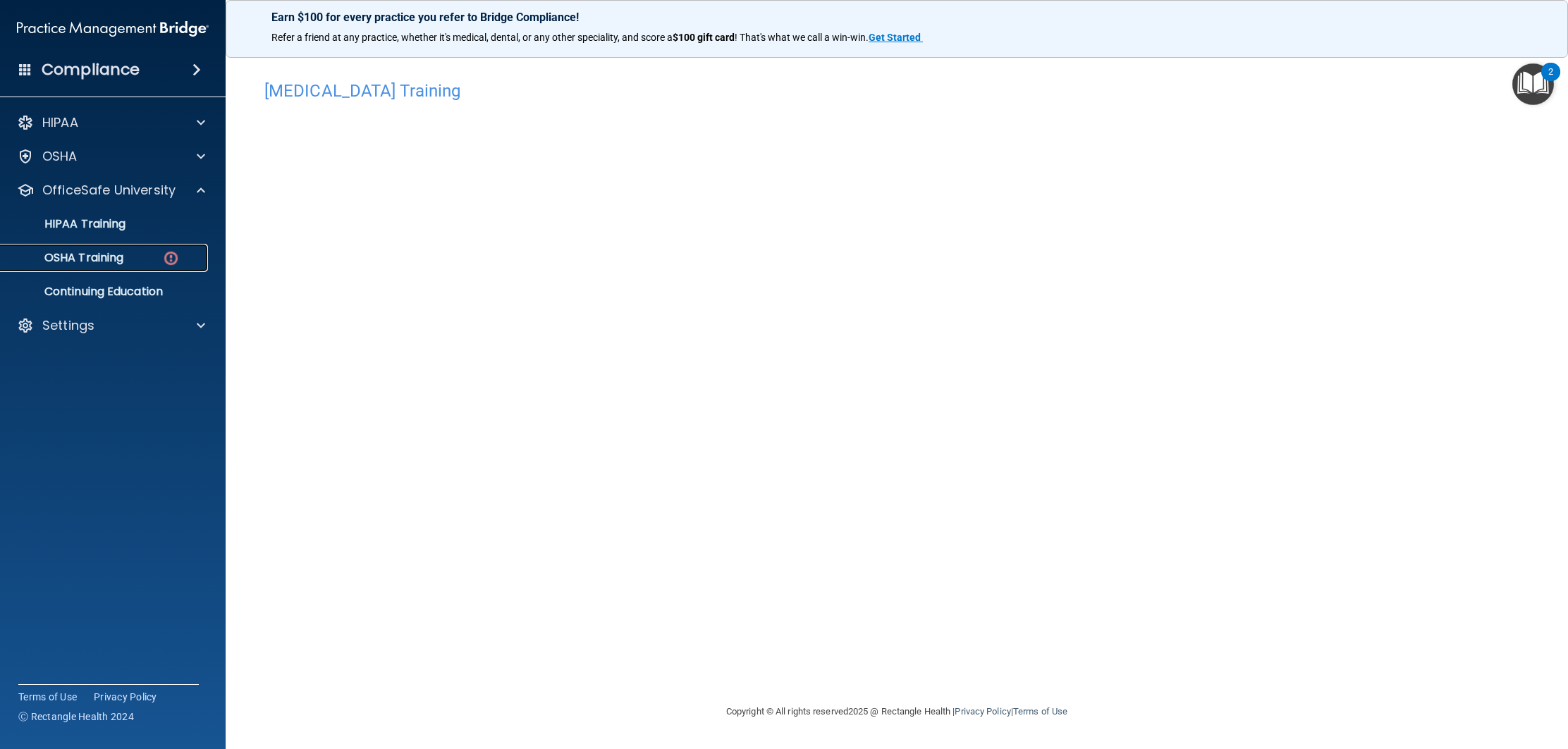
click at [144, 263] on div "OSHA Training" at bounding box center [105, 258] width 192 height 14
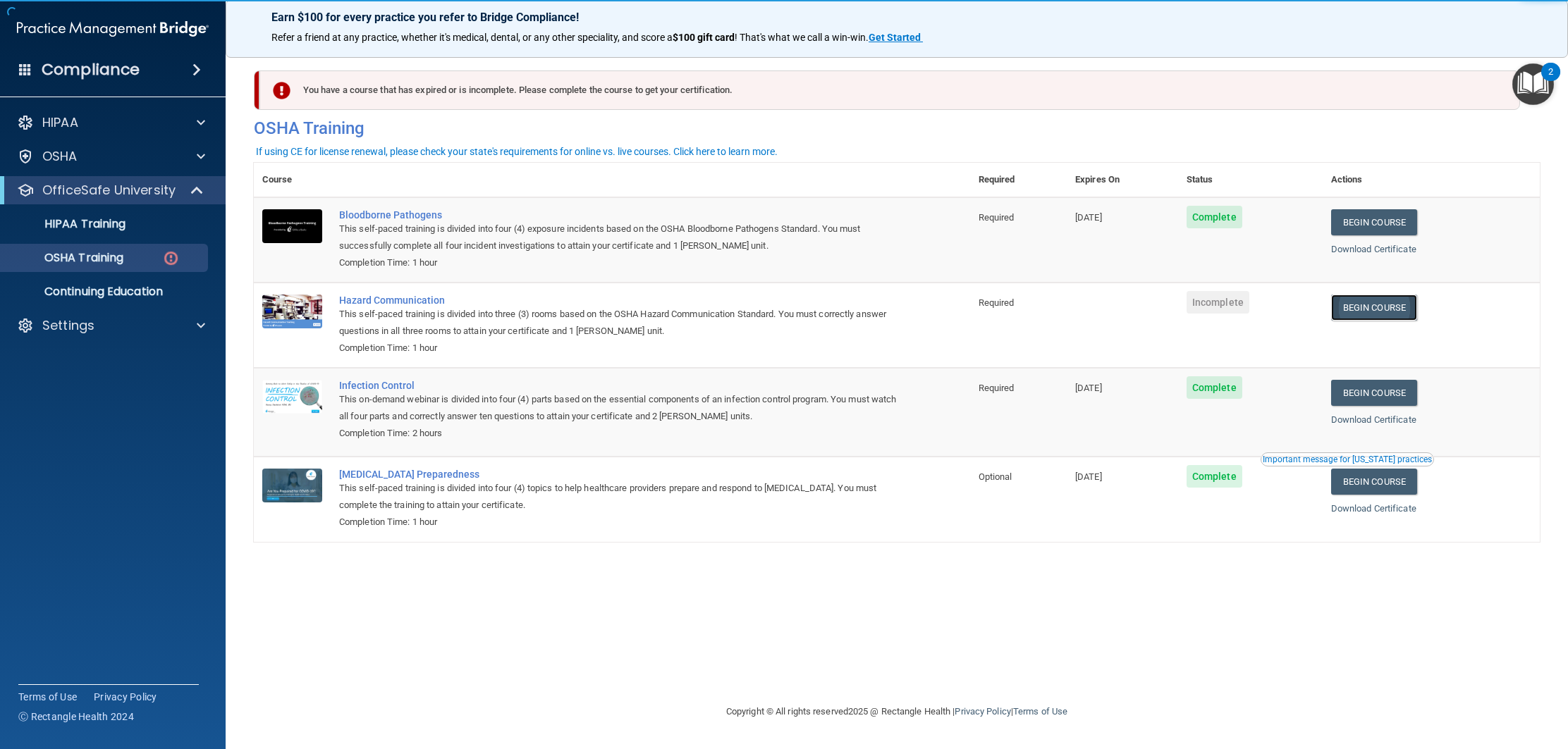
click at [1381, 309] on link "Begin Course" at bounding box center [1374, 308] width 86 height 26
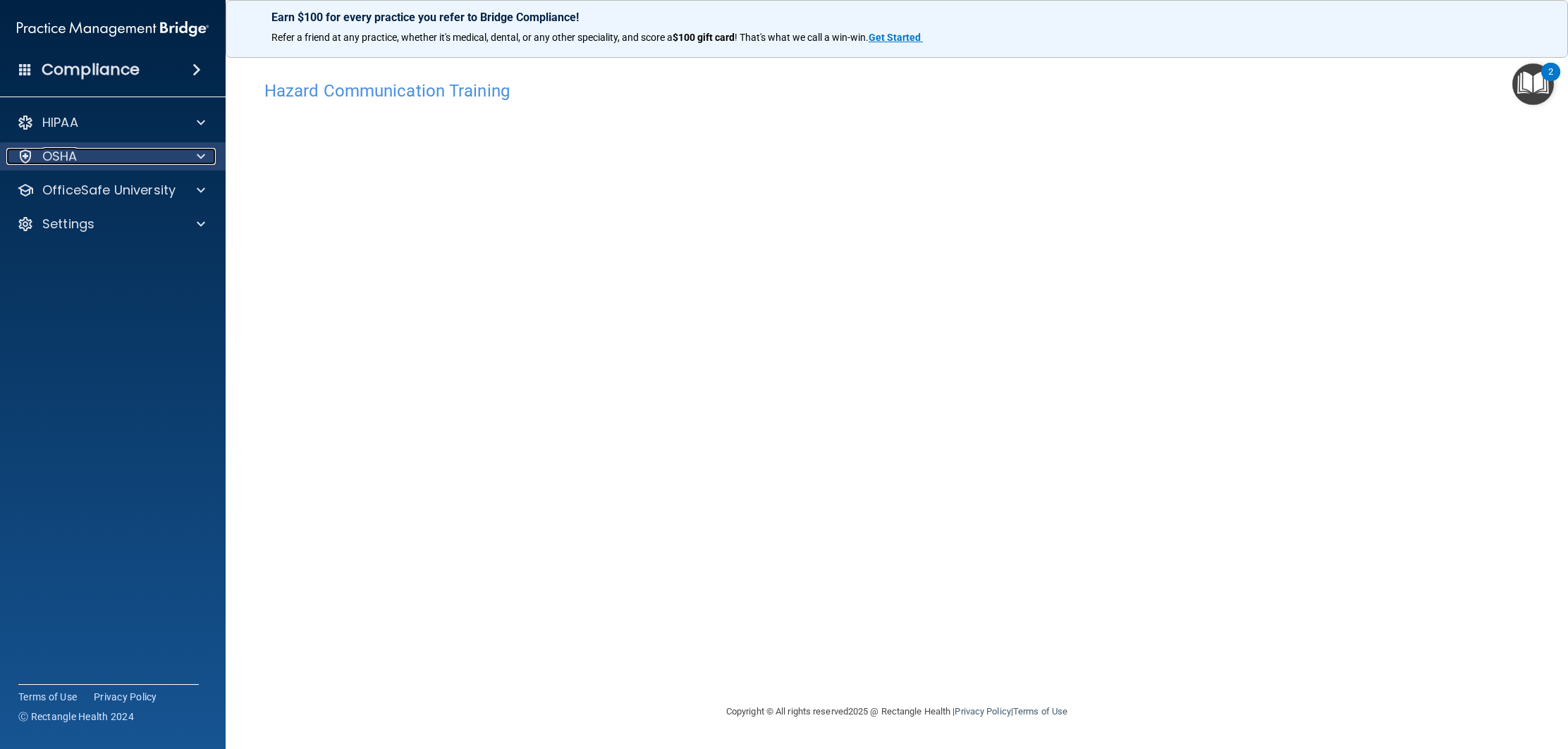
click at [176, 159] on div "OSHA" at bounding box center [94, 156] width 175 height 17
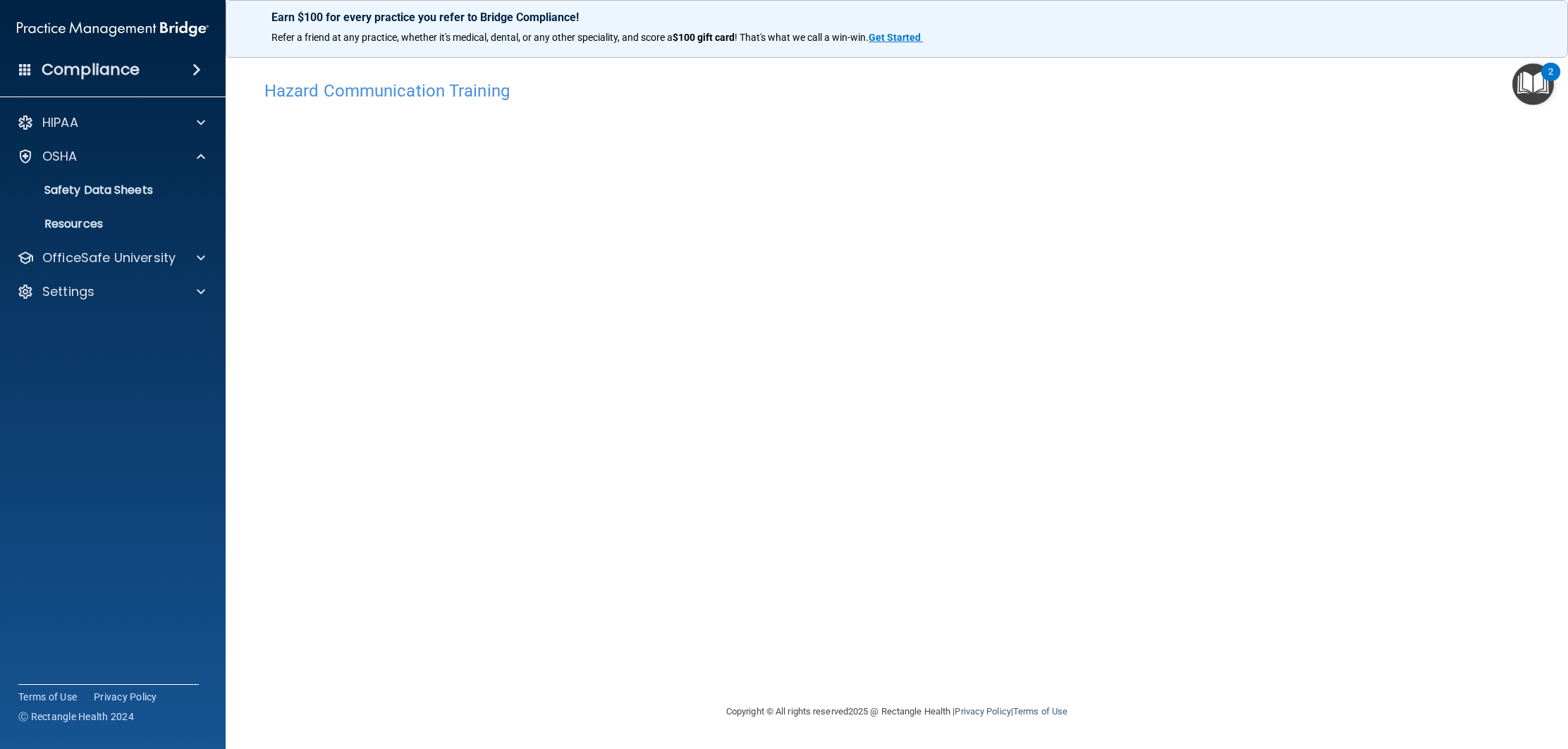
click at [145, 274] on div "HIPAA Documents and Policies Report an Incident Business Associates Emergency P…" at bounding box center [113, 210] width 226 height 214
click at [178, 256] on div "OfficeSafe University" at bounding box center [94, 258] width 175 height 17
click at [159, 322] on div "OSHA Training" at bounding box center [105, 325] width 192 height 14
